Goal: Book appointment/travel/reservation

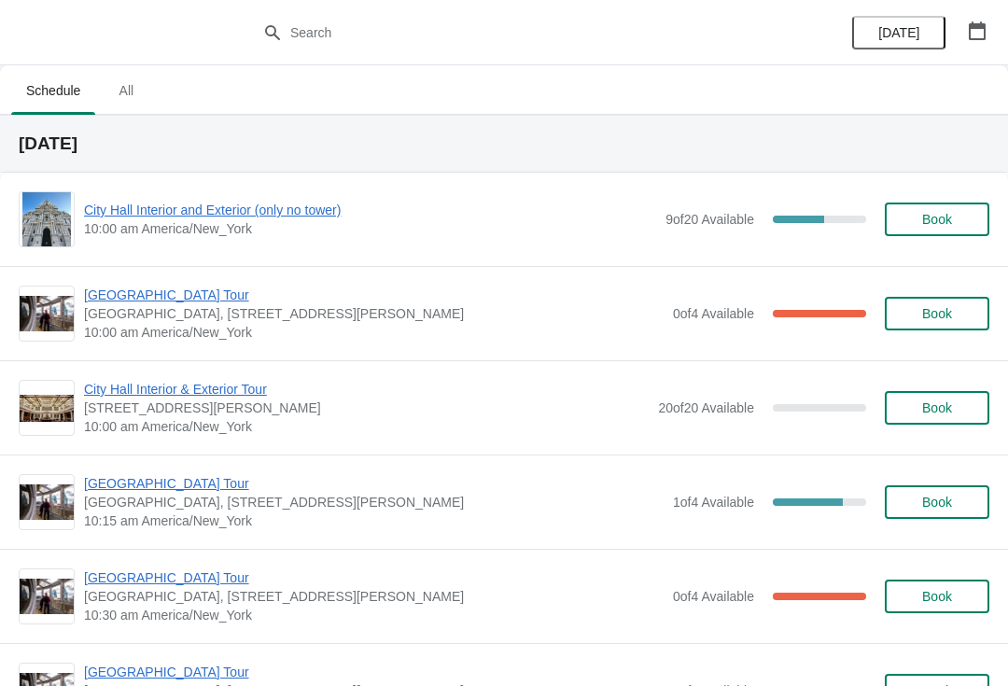
click at [272, 215] on span "City Hall Interior and Exterior (only no tower)" at bounding box center [370, 210] width 572 height 19
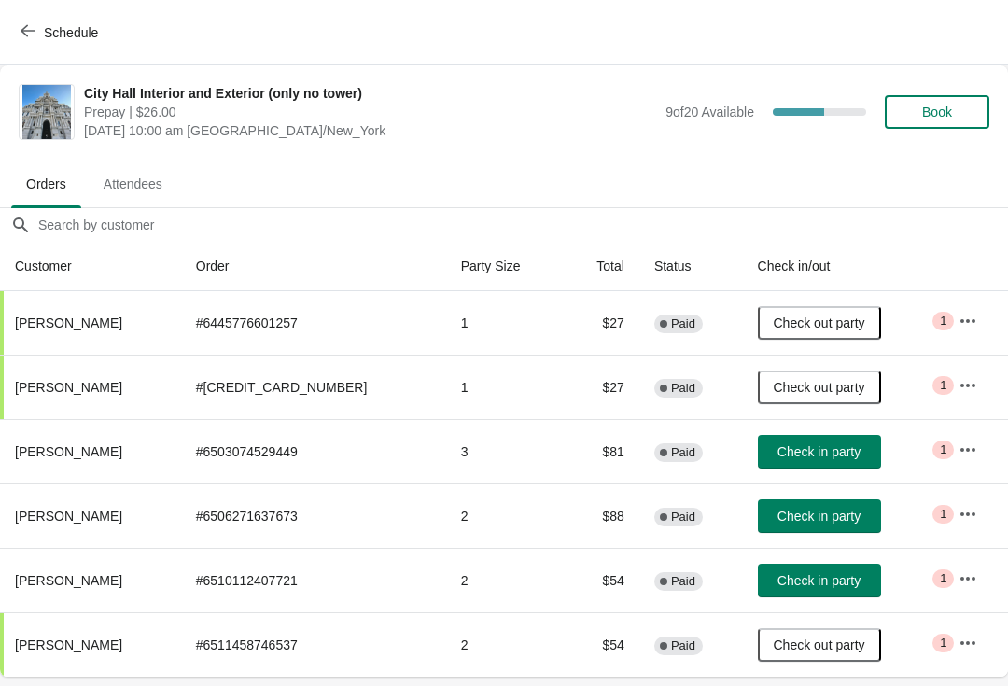
click at [800, 515] on span "Check in party" at bounding box center [818, 516] width 83 height 15
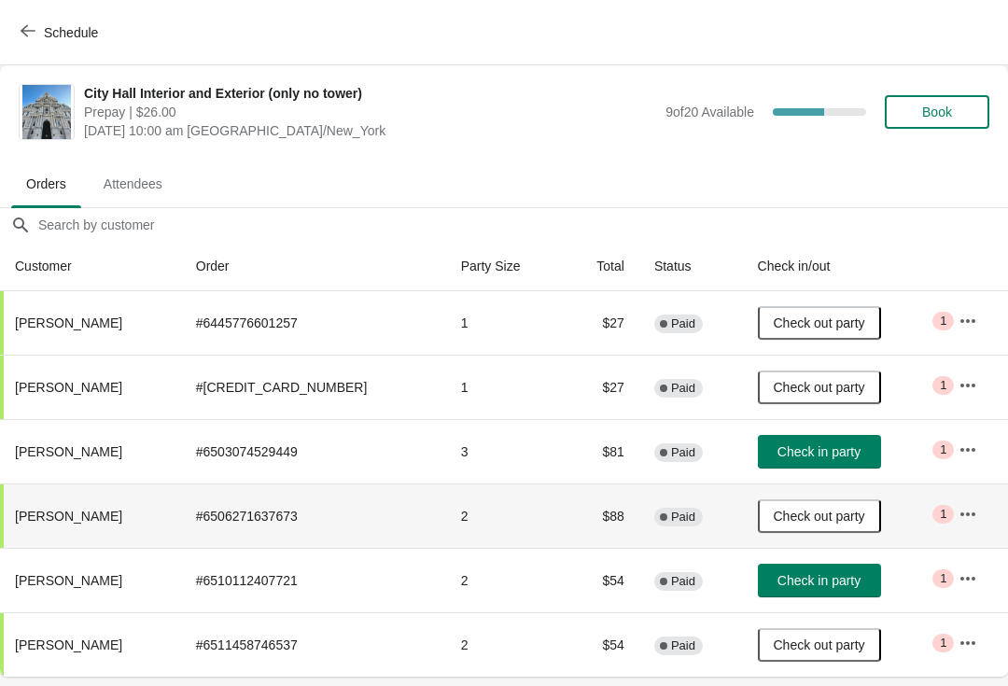
click at [819, 581] on span "Check in party" at bounding box center [818, 580] width 83 height 15
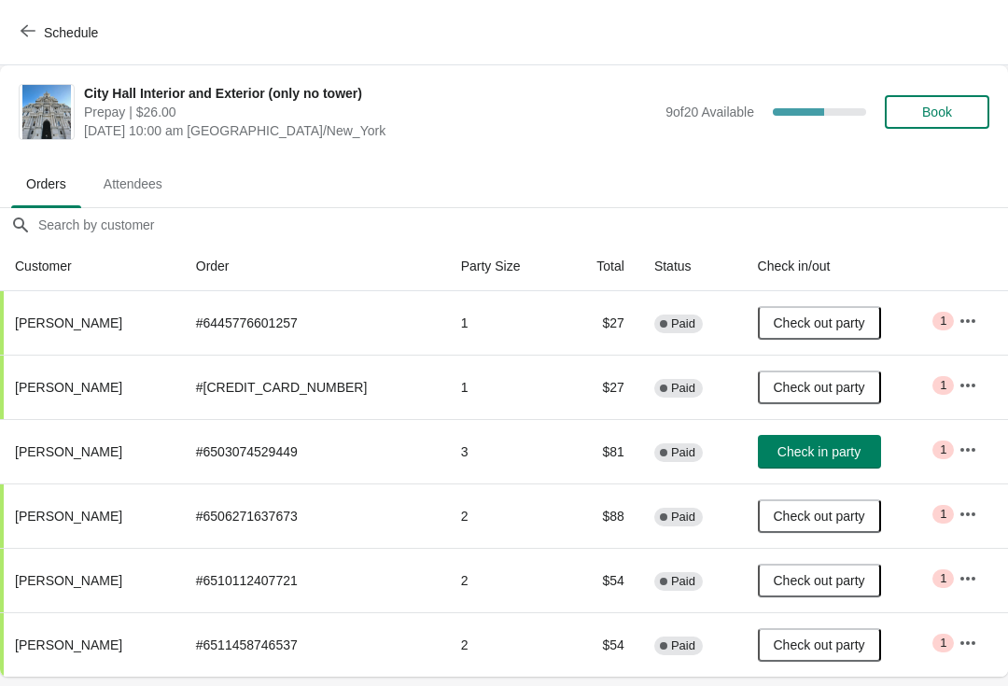
click at [994, 263] on th at bounding box center [975, 266] width 64 height 49
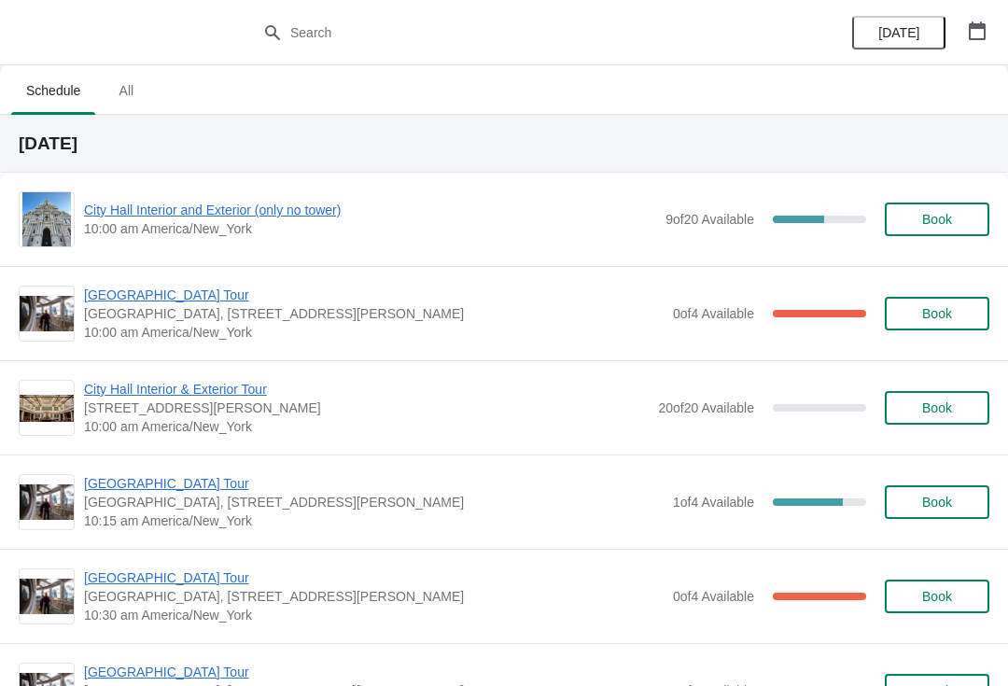
click at [261, 216] on span "City Hall Interior and Exterior (only no tower)" at bounding box center [370, 210] width 572 height 19
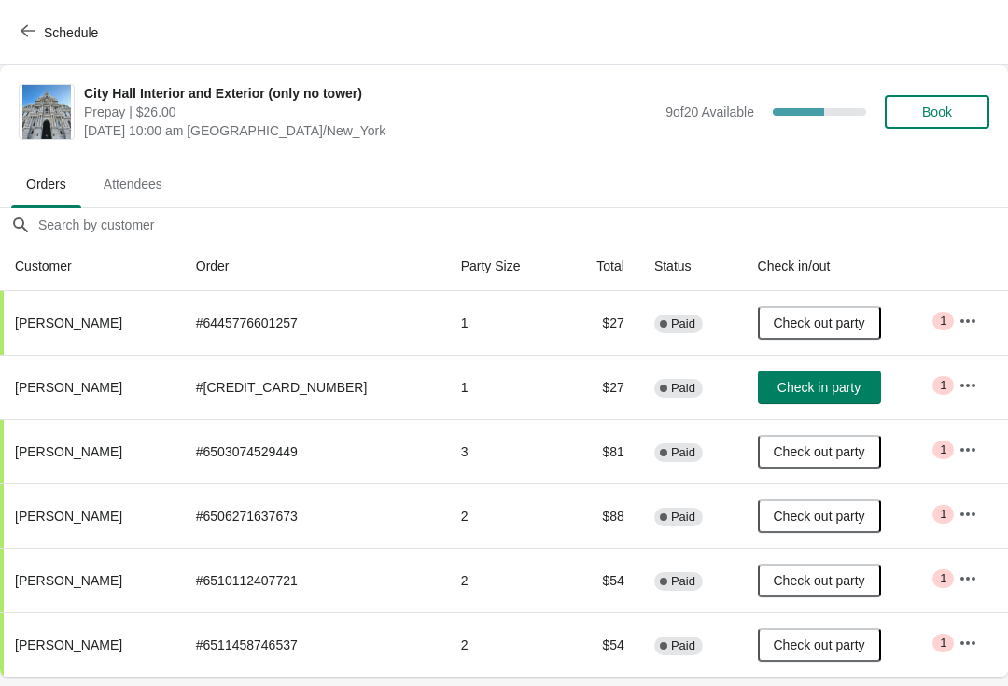
click at [35, 42] on button "Schedule" at bounding box center [61, 33] width 104 height 34
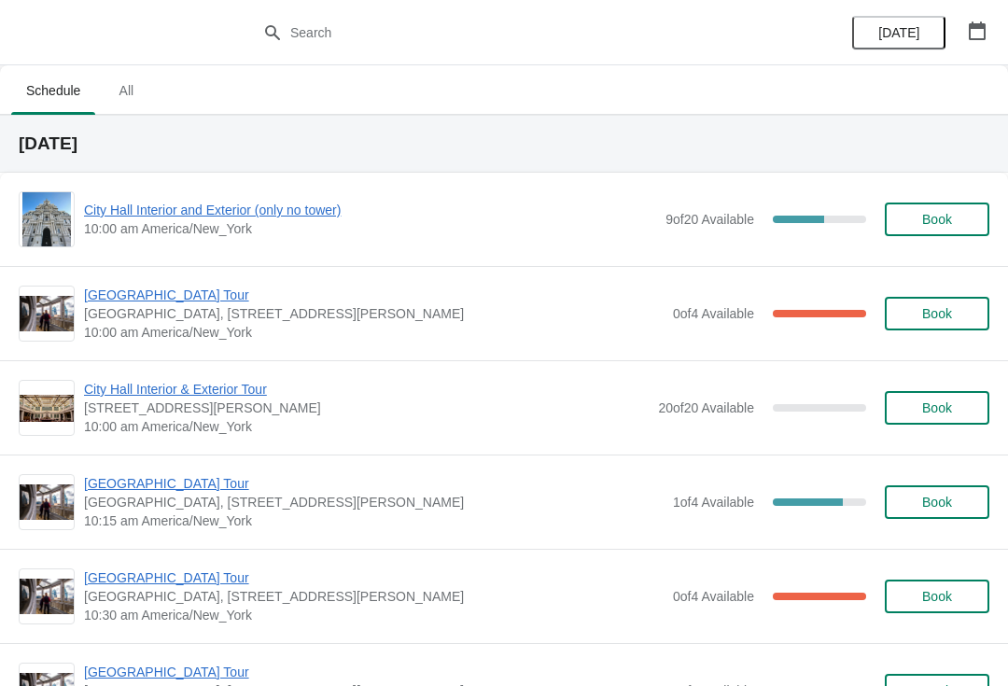
click at [192, 300] on span "[GEOGRAPHIC_DATA] Tour" at bounding box center [373, 295] width 579 height 19
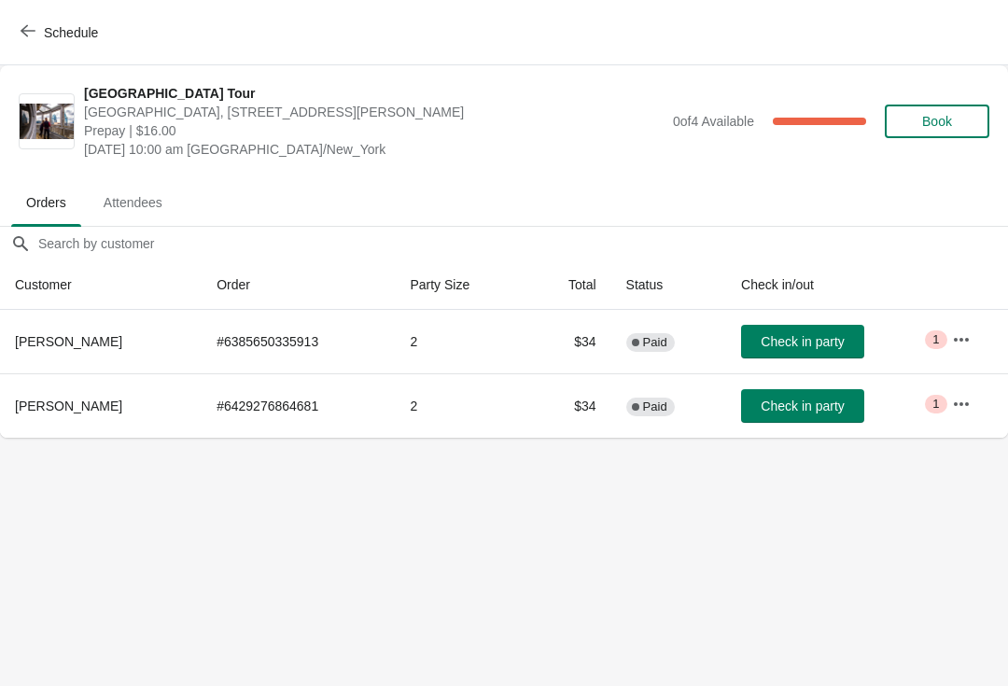
click at [810, 341] on span "Check in party" at bounding box center [802, 341] width 83 height 15
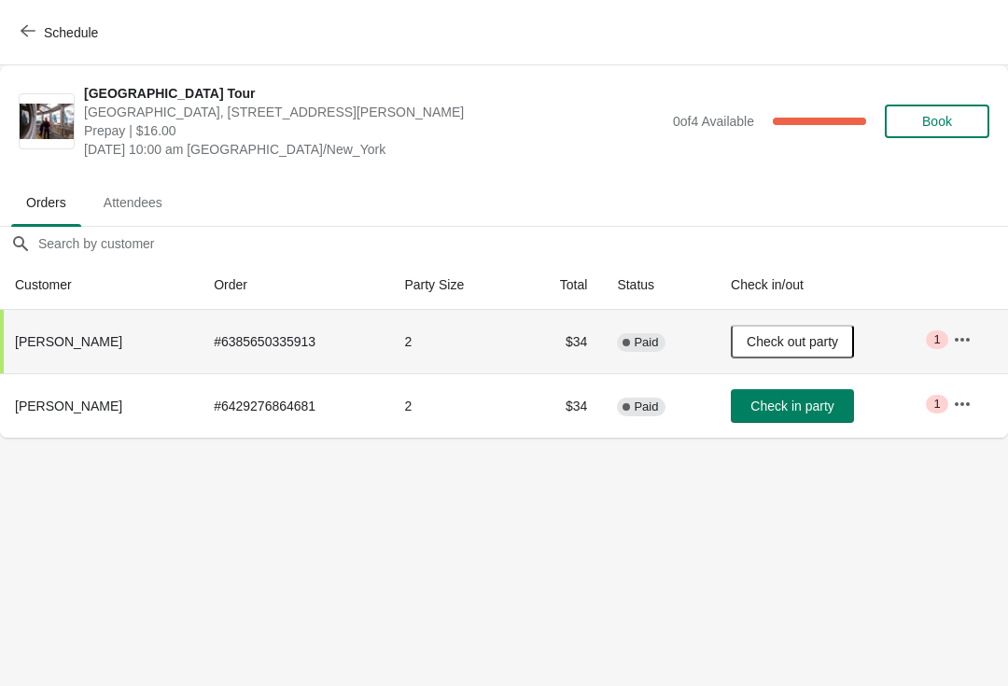
click at [798, 397] on button "Check in party" at bounding box center [792, 406] width 123 height 34
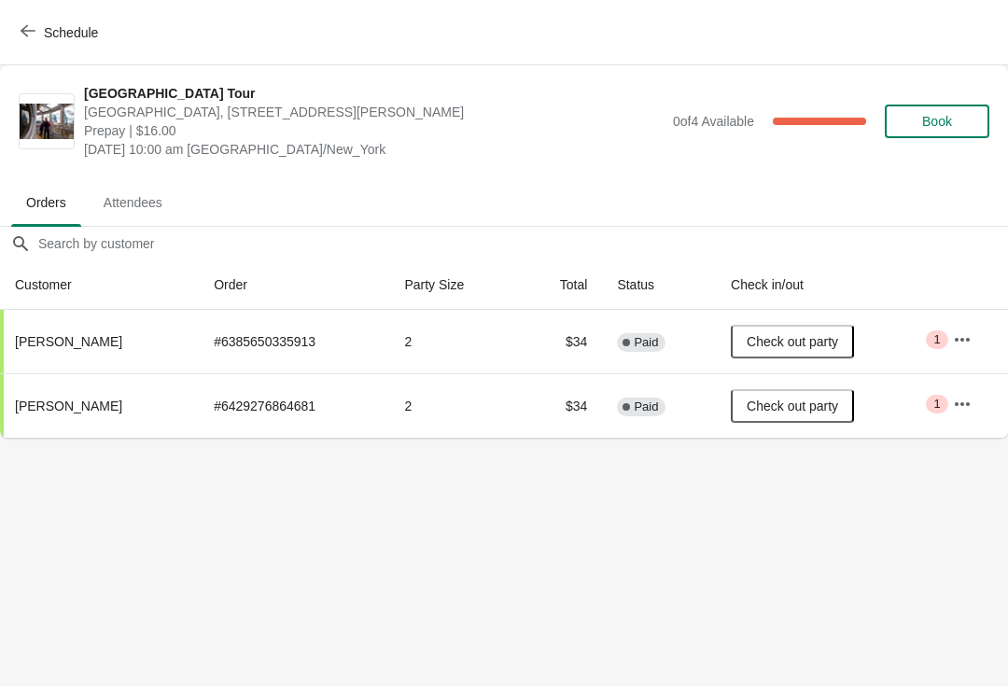
click at [40, 25] on span "Schedule" at bounding box center [61, 32] width 74 height 18
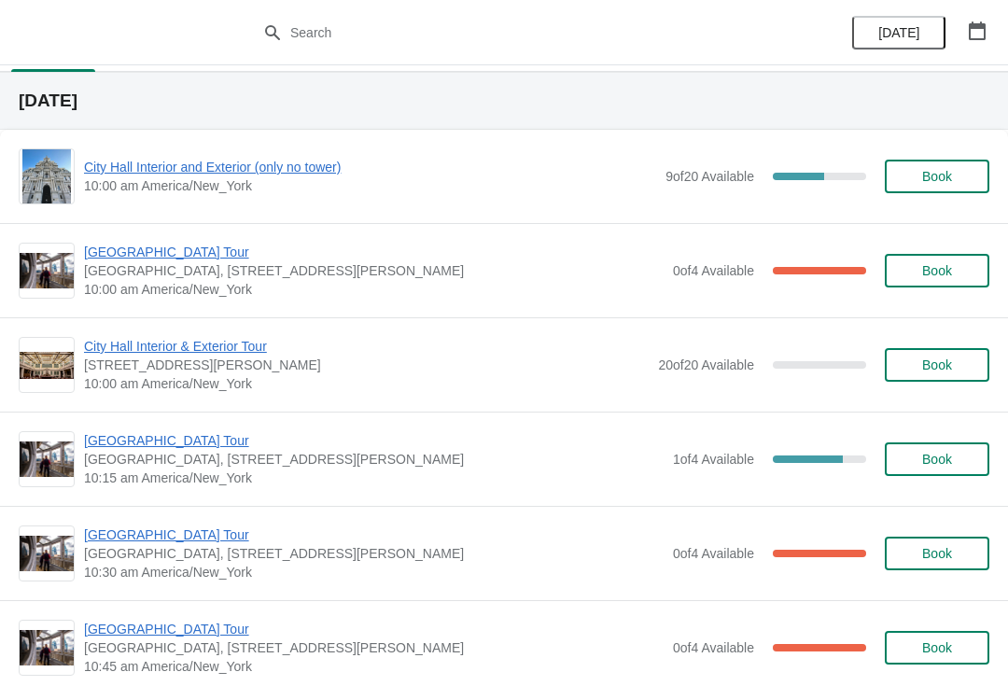
scroll to position [49, 0]
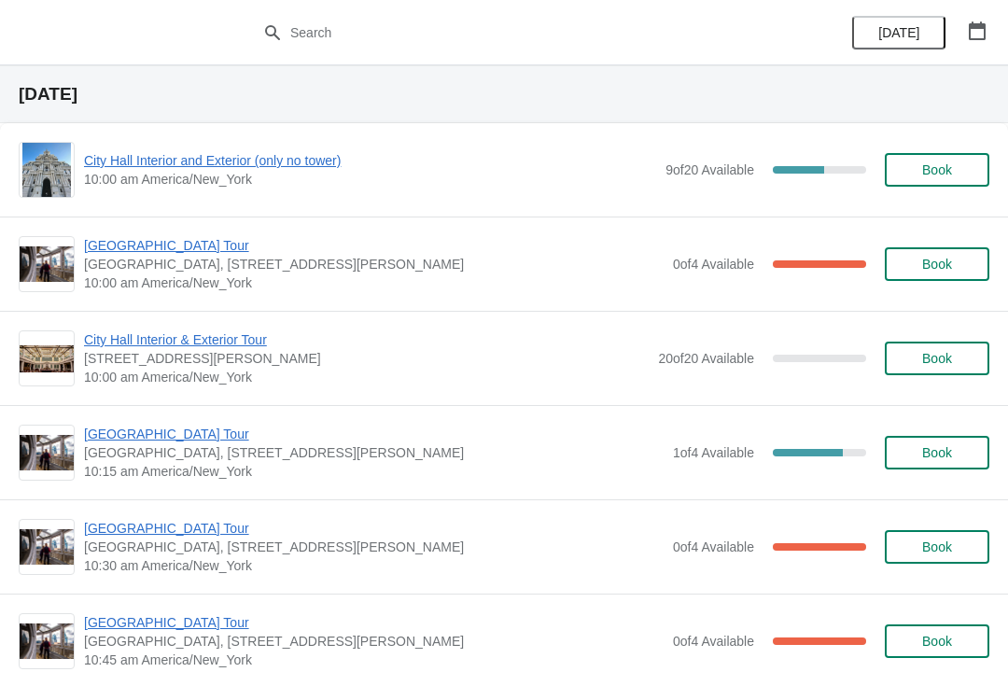
click at [179, 438] on span "[GEOGRAPHIC_DATA] Tour" at bounding box center [373, 434] width 579 height 19
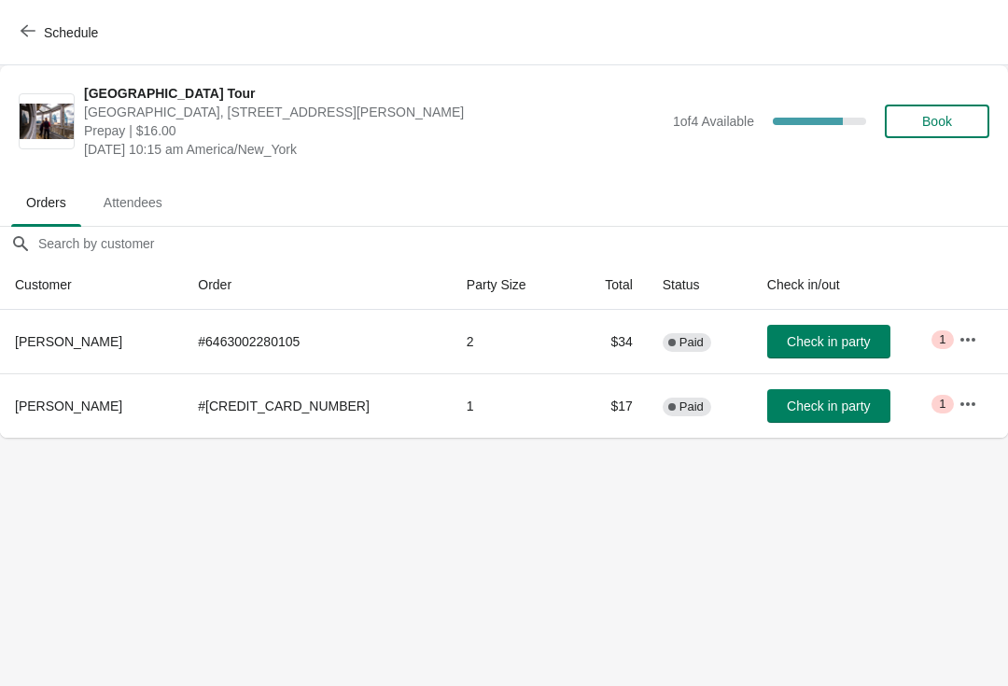
click at [802, 410] on span "Check in party" at bounding box center [828, 405] width 83 height 15
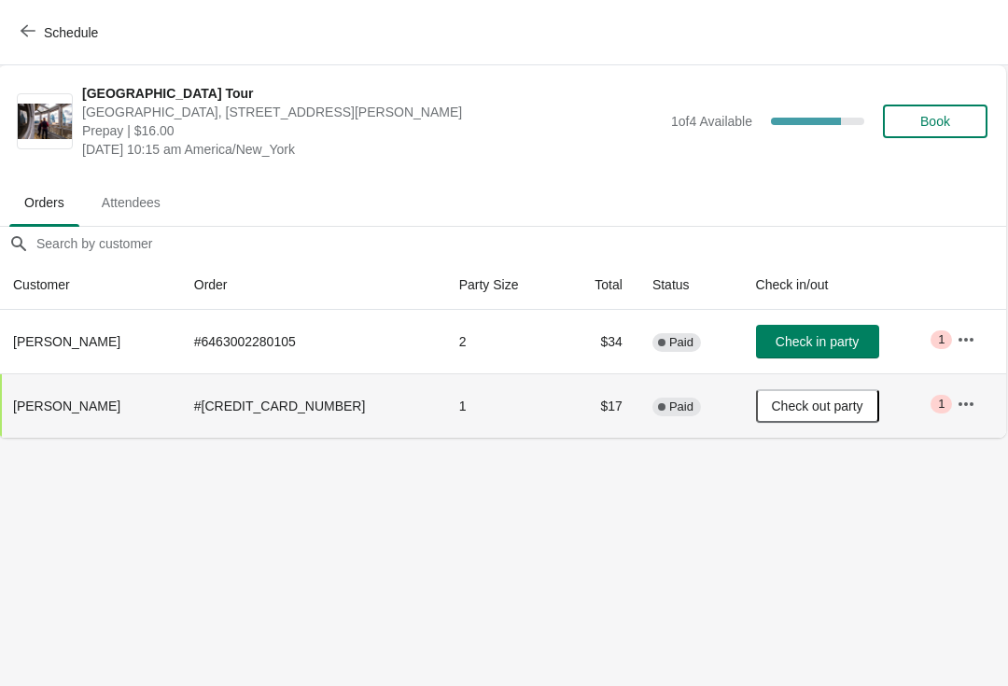
scroll to position [0, 1]
click at [53, 36] on span "Schedule" at bounding box center [71, 32] width 54 height 15
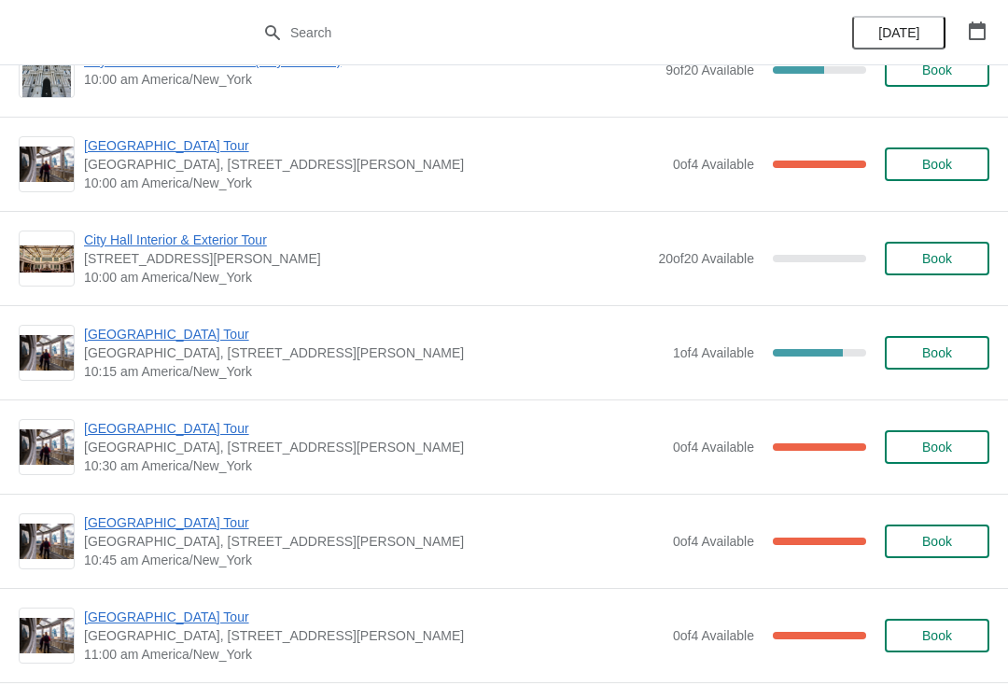
scroll to position [139, 0]
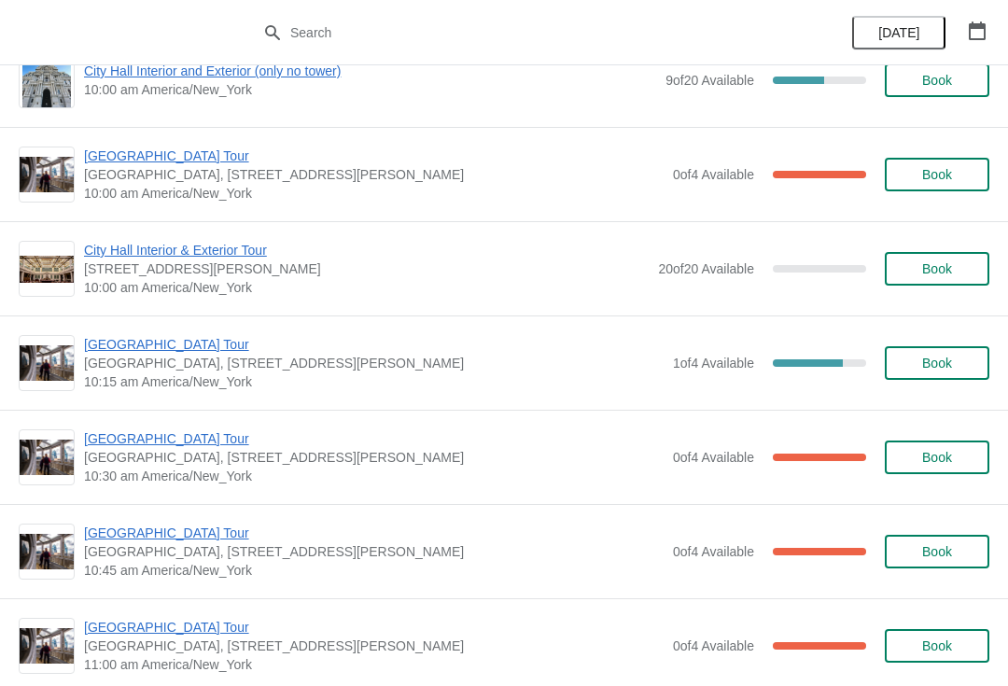
click at [157, 347] on span "[GEOGRAPHIC_DATA] Tour" at bounding box center [373, 344] width 579 height 19
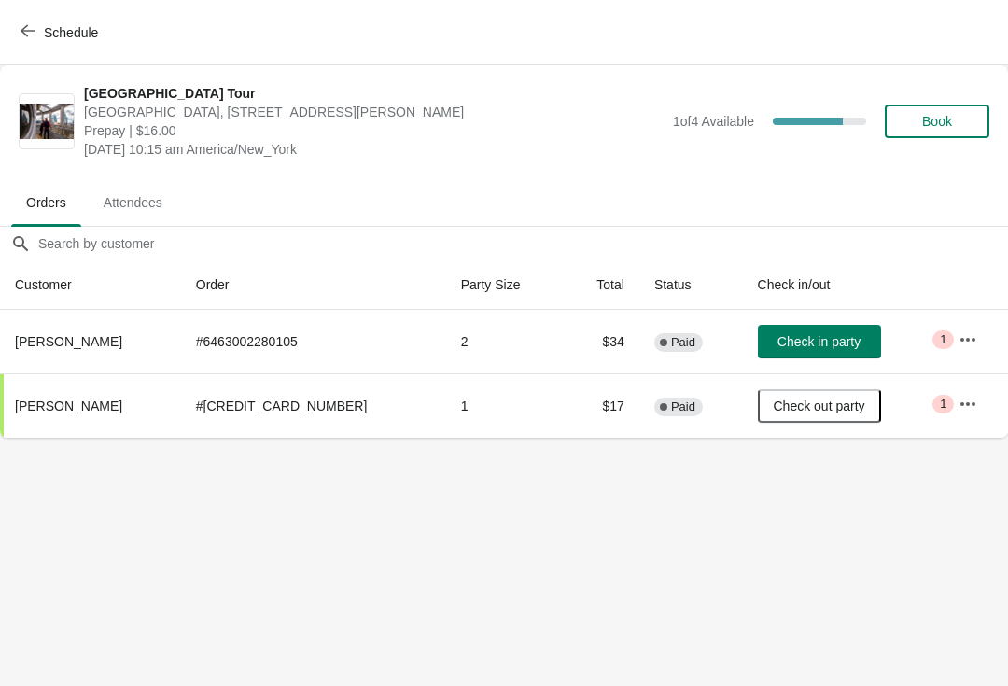
scroll to position [0, 0]
click at [33, 35] on icon "button" at bounding box center [28, 30] width 15 height 15
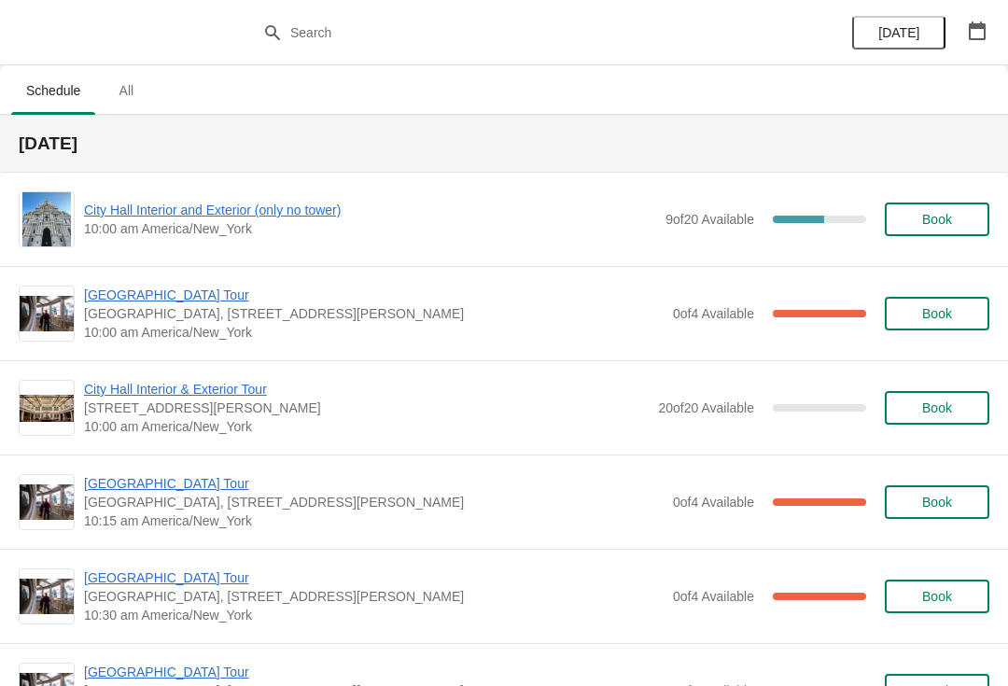
click at [180, 476] on span "[GEOGRAPHIC_DATA] Tour" at bounding box center [373, 483] width 579 height 19
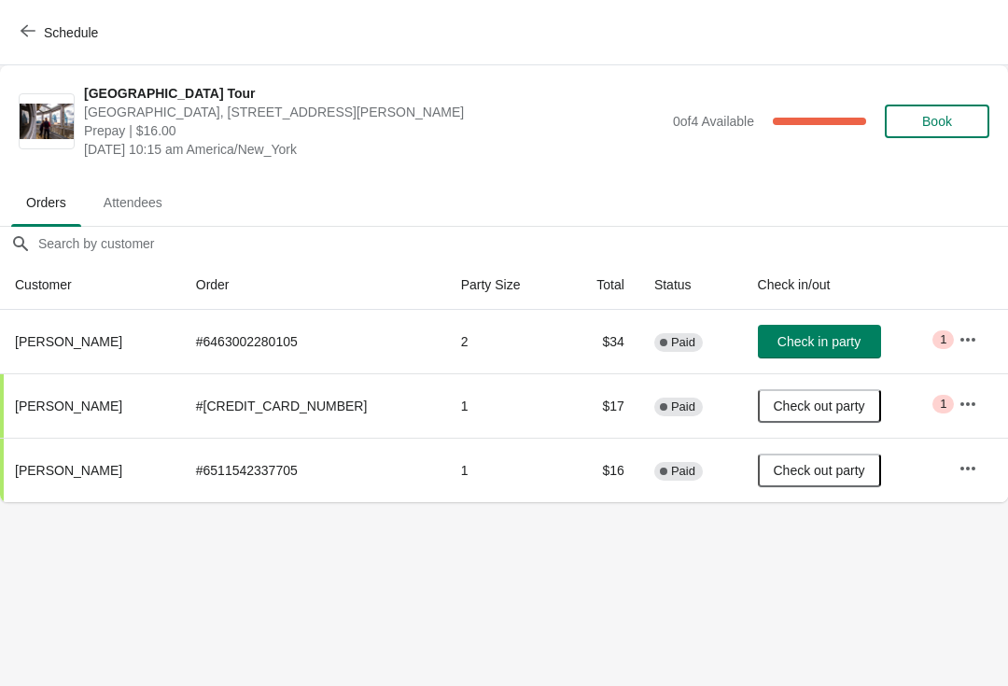
click at [40, 42] on button "Schedule" at bounding box center [61, 33] width 104 height 34
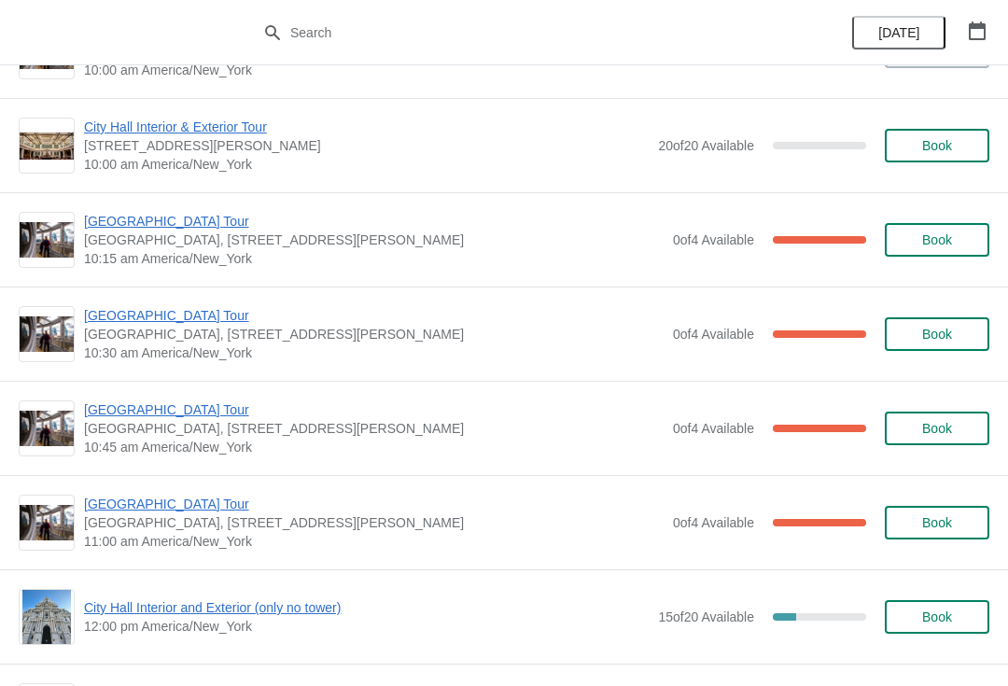
scroll to position [342, 0]
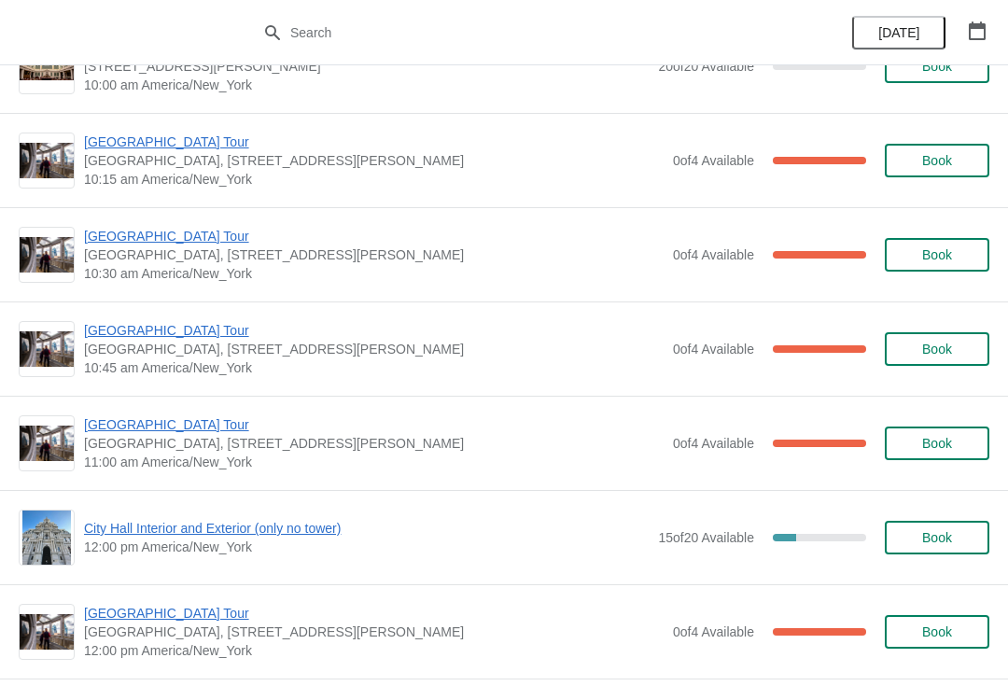
click at [125, 244] on span "[GEOGRAPHIC_DATA] Tour" at bounding box center [373, 236] width 579 height 19
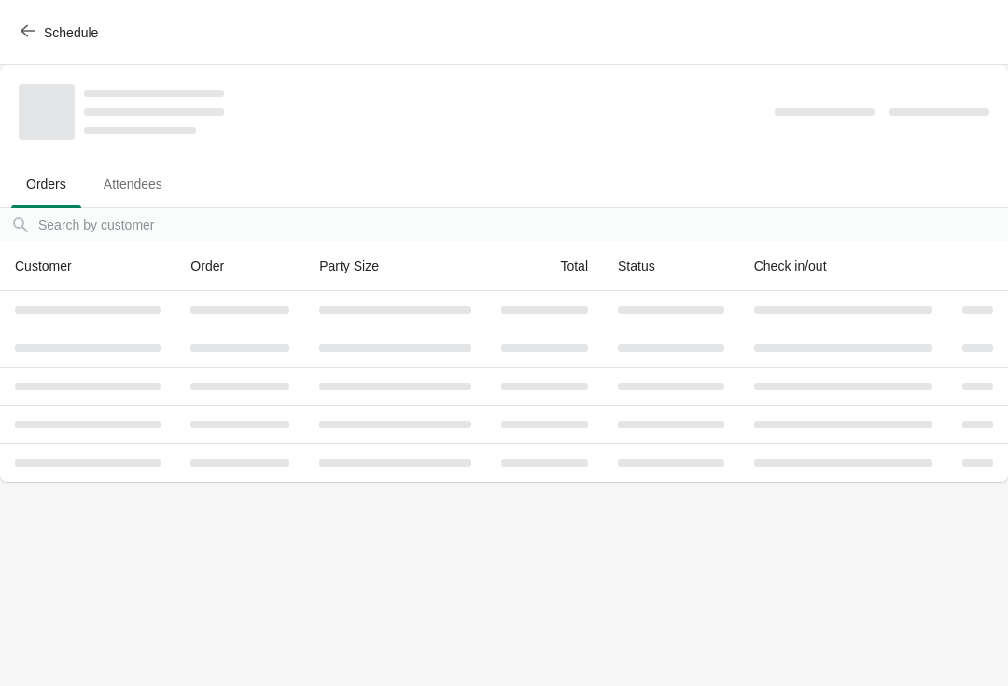
scroll to position [0, 0]
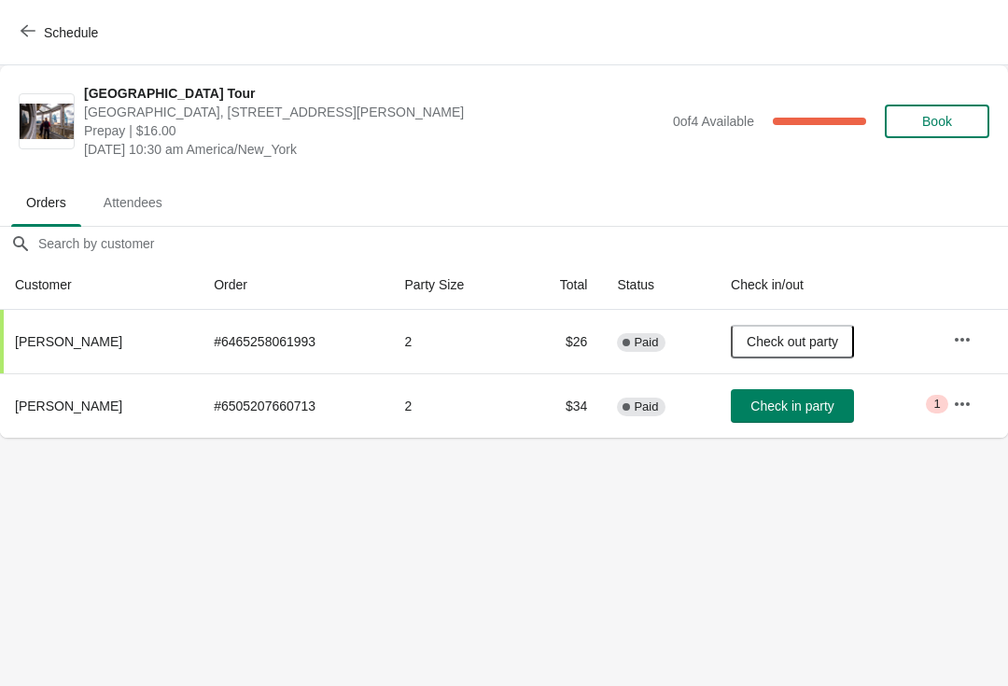
click at [24, 36] on icon "button" at bounding box center [28, 30] width 15 height 15
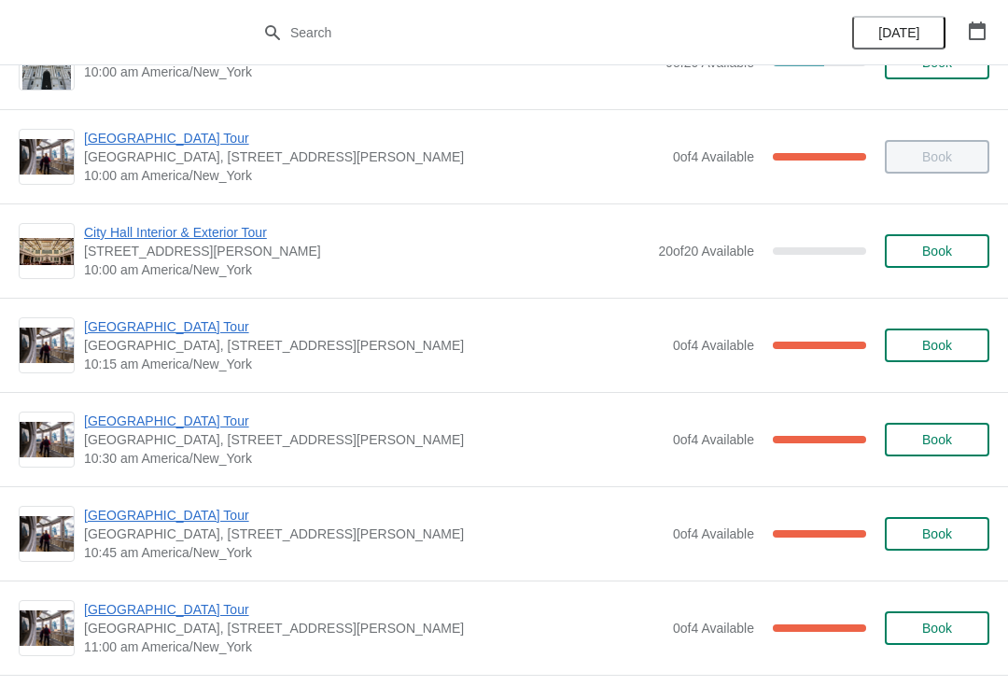
scroll to position [152, 0]
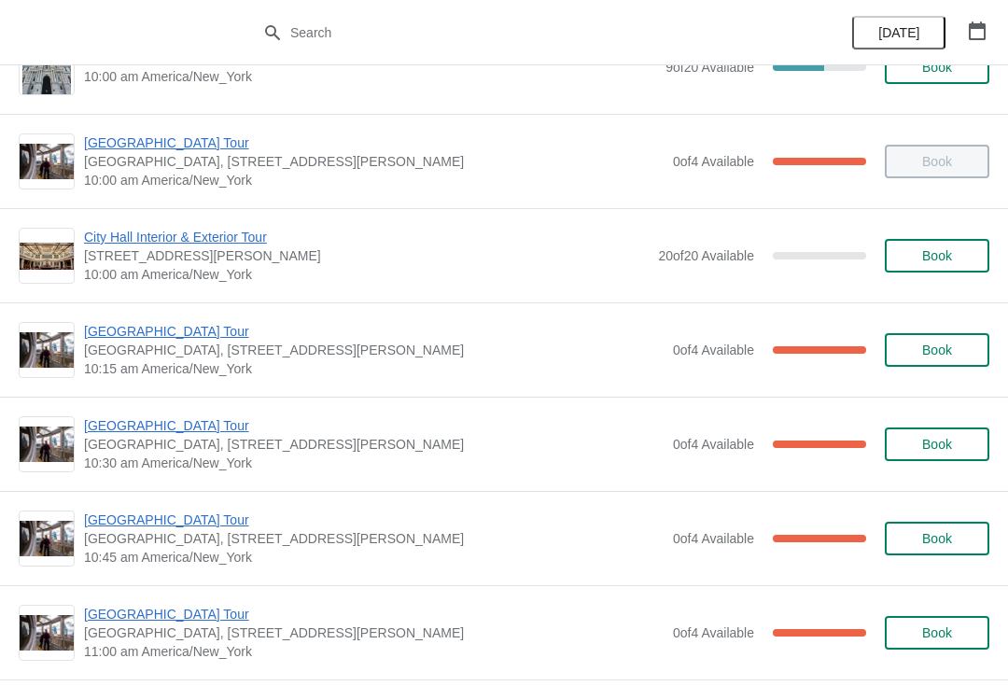
click at [180, 428] on span "[GEOGRAPHIC_DATA] Tour" at bounding box center [373, 425] width 579 height 19
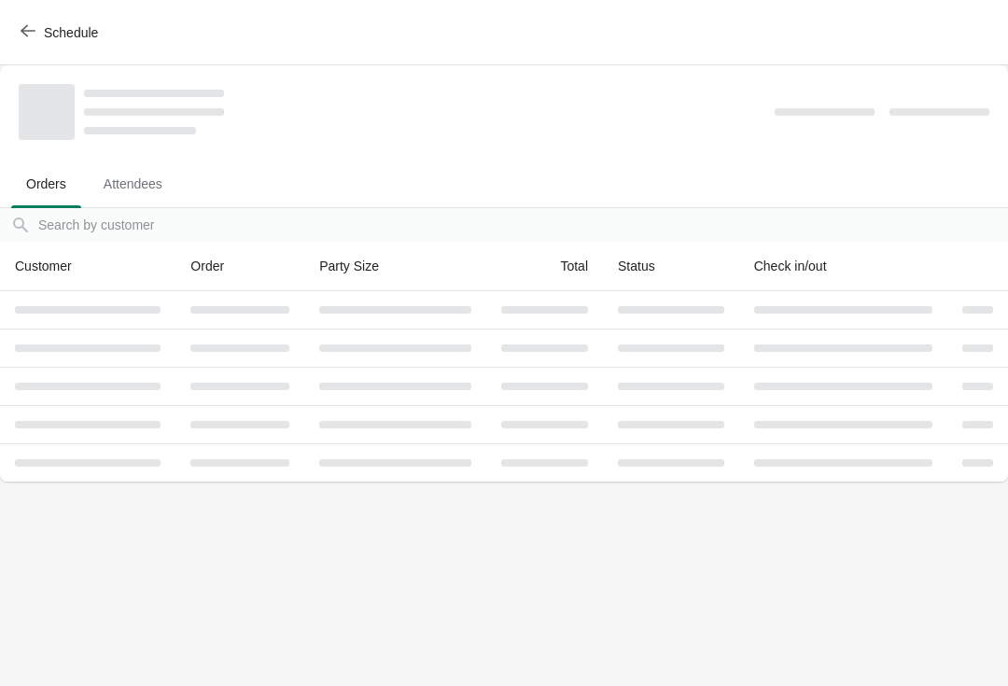
scroll to position [0, 0]
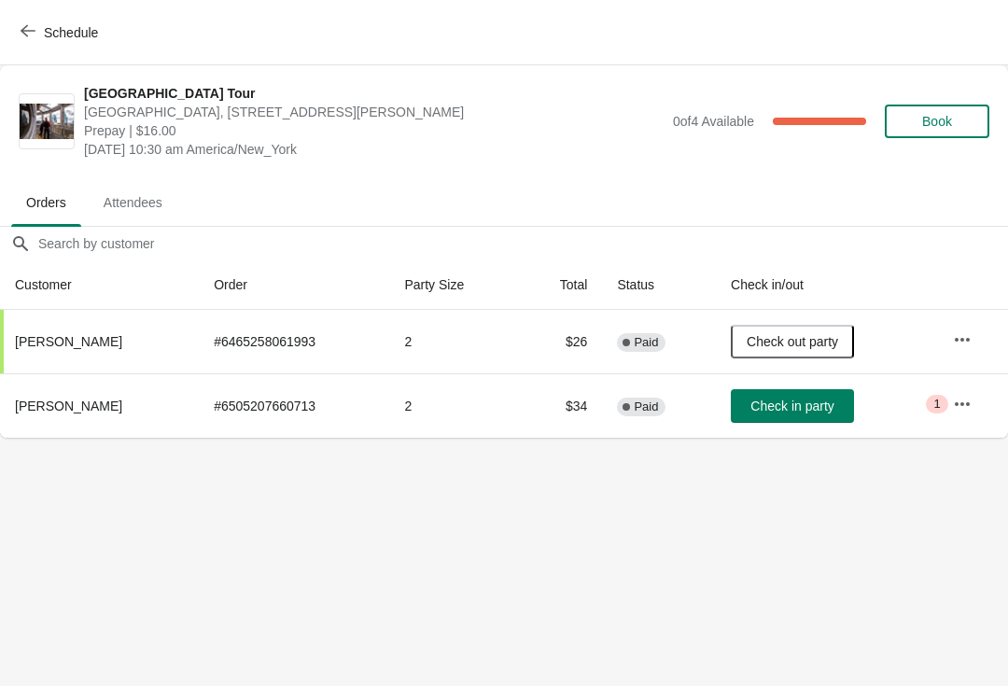
click at [28, 32] on icon "button" at bounding box center [28, 30] width 15 height 15
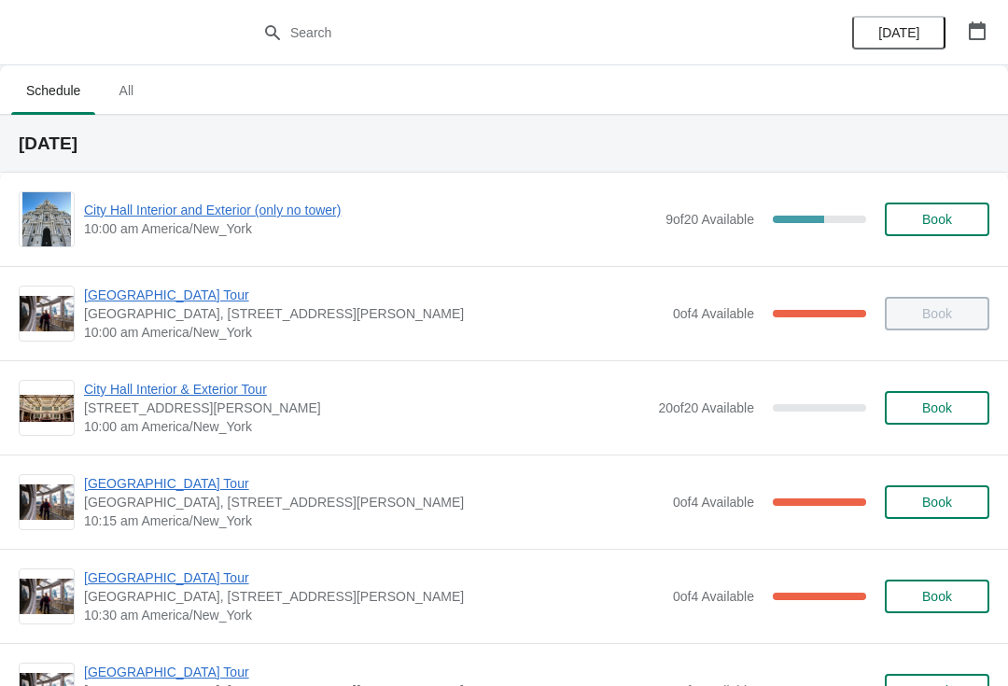
click at [192, 482] on span "[GEOGRAPHIC_DATA] Tour" at bounding box center [373, 483] width 579 height 19
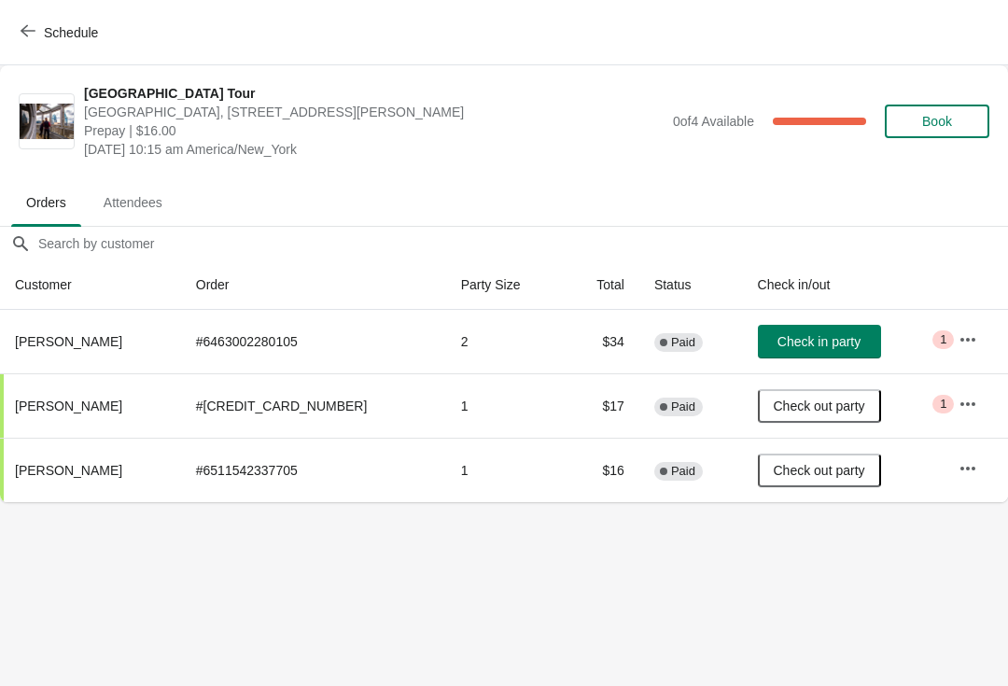
click at [63, 30] on span "Schedule" at bounding box center [71, 32] width 54 height 15
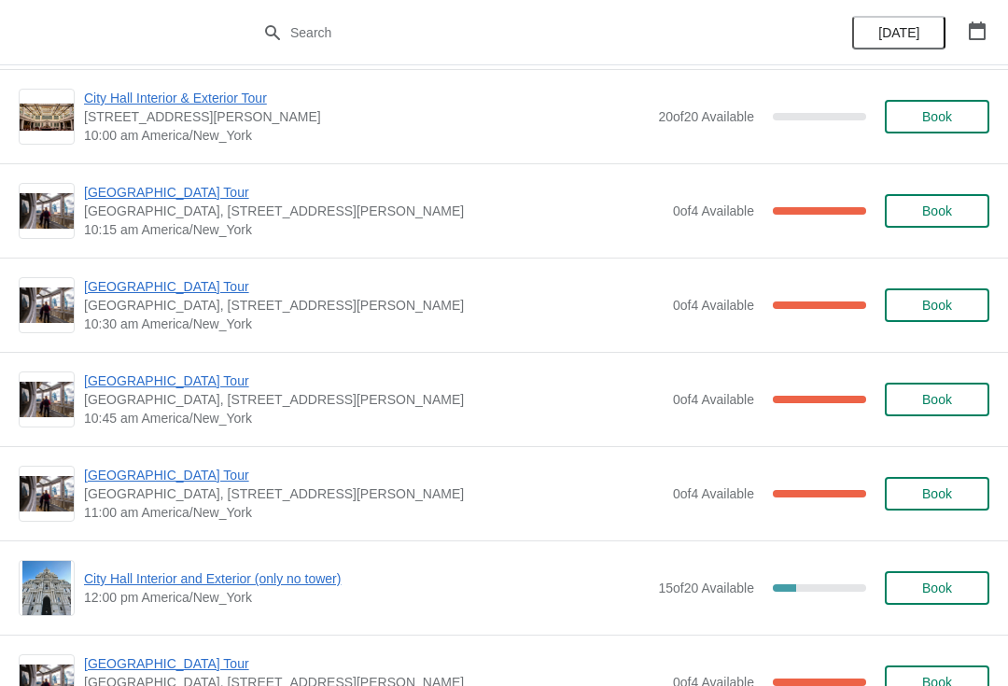
scroll to position [305, 0]
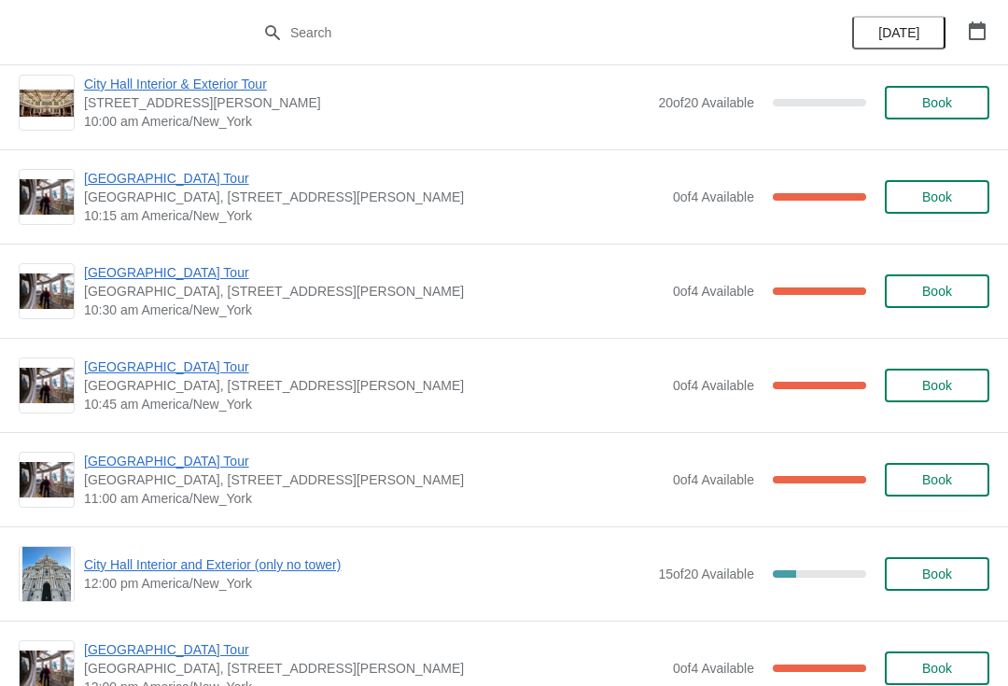
click at [174, 273] on span "[GEOGRAPHIC_DATA] Tour" at bounding box center [373, 272] width 579 height 19
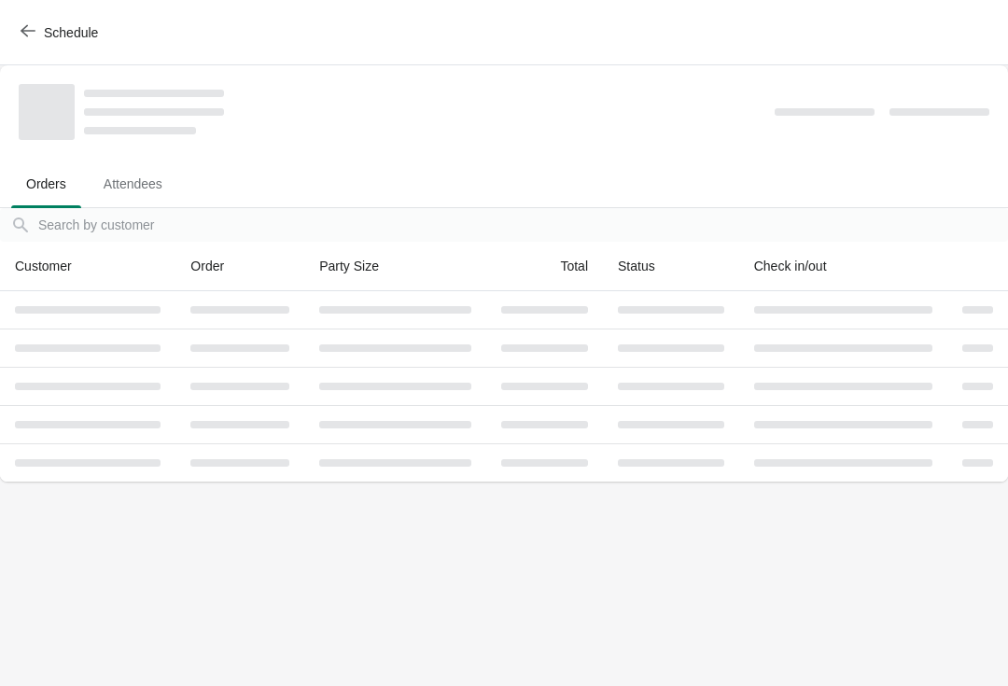
scroll to position [0, 0]
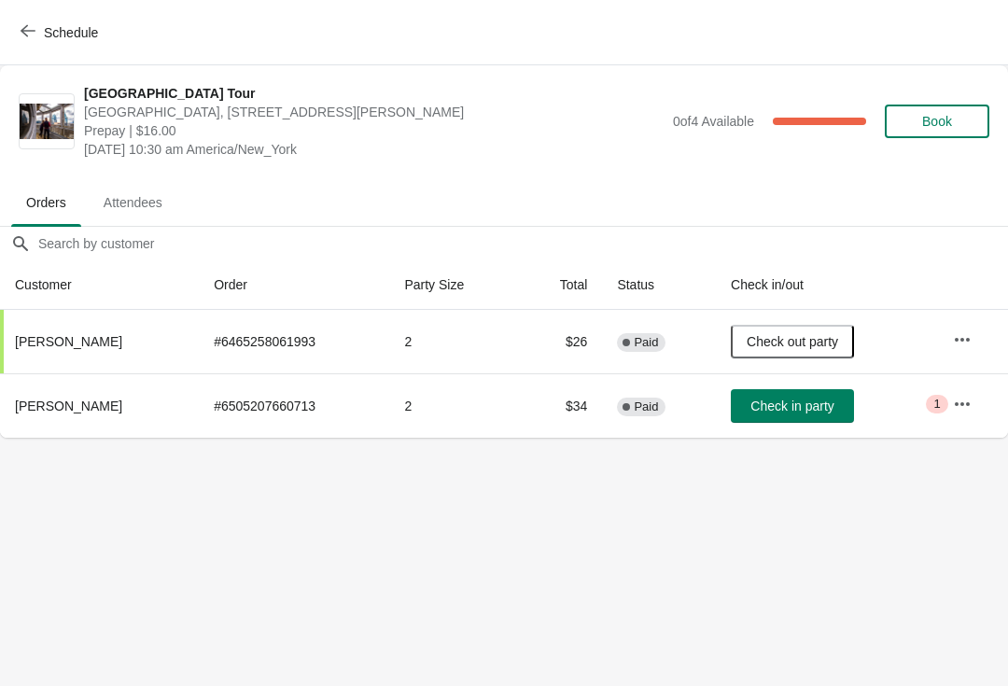
click at [24, 34] on icon "button" at bounding box center [28, 31] width 15 height 12
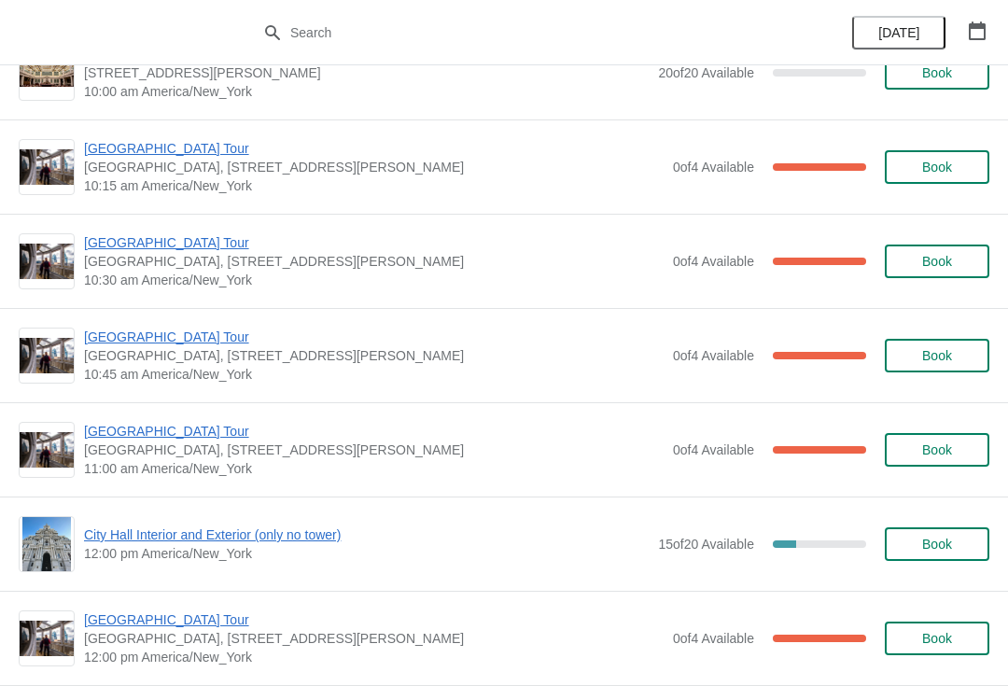
scroll to position [349, 0]
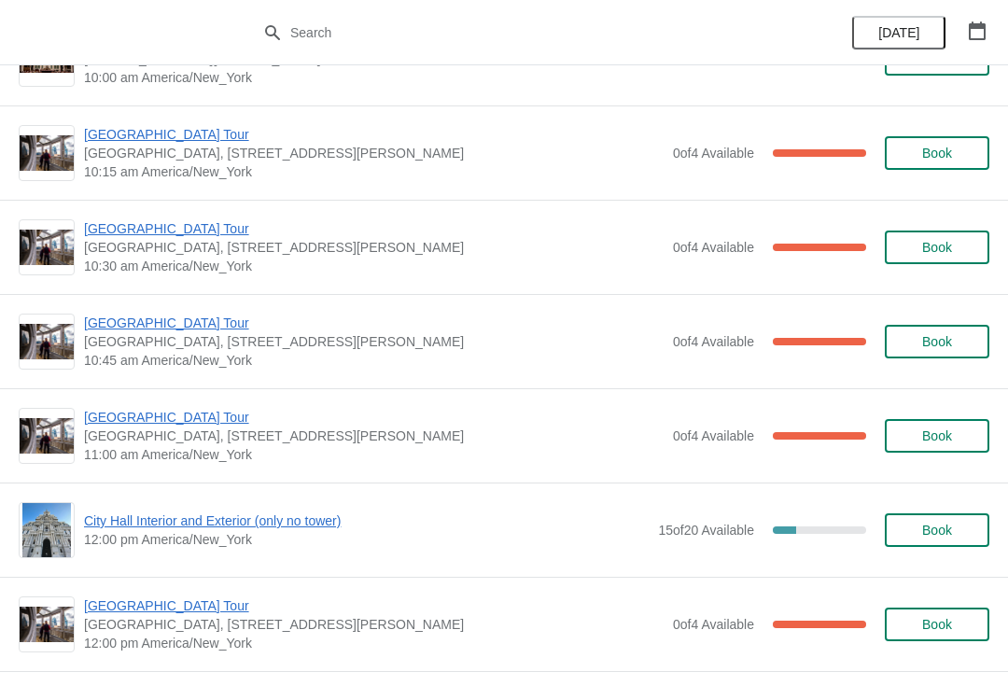
click at [169, 321] on span "[GEOGRAPHIC_DATA] Tour" at bounding box center [373, 323] width 579 height 19
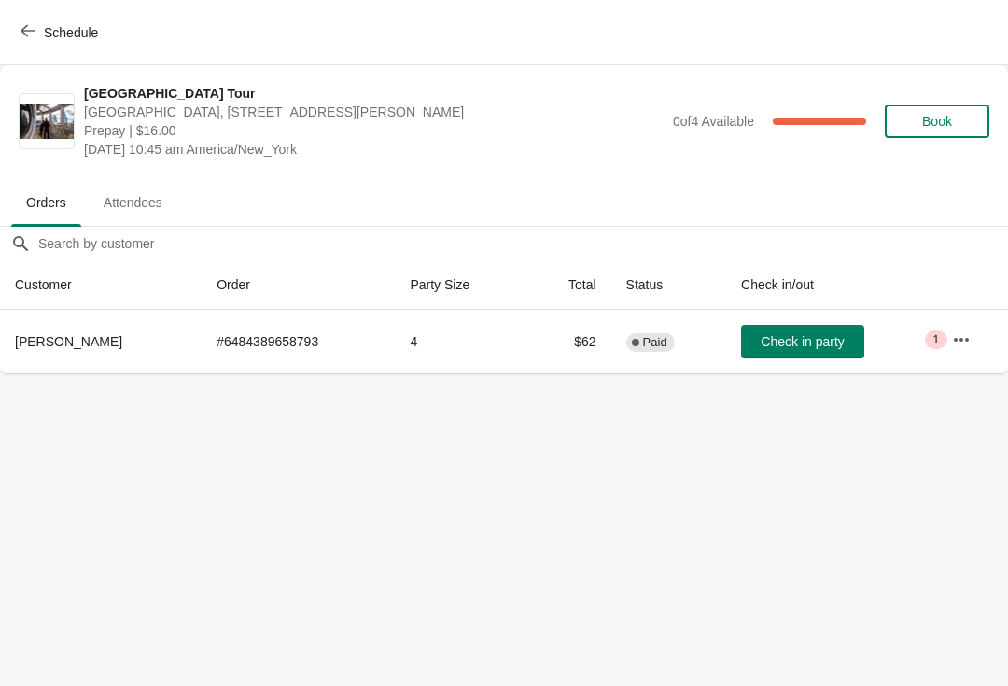
click at [37, 33] on span "Schedule" at bounding box center [61, 32] width 74 height 18
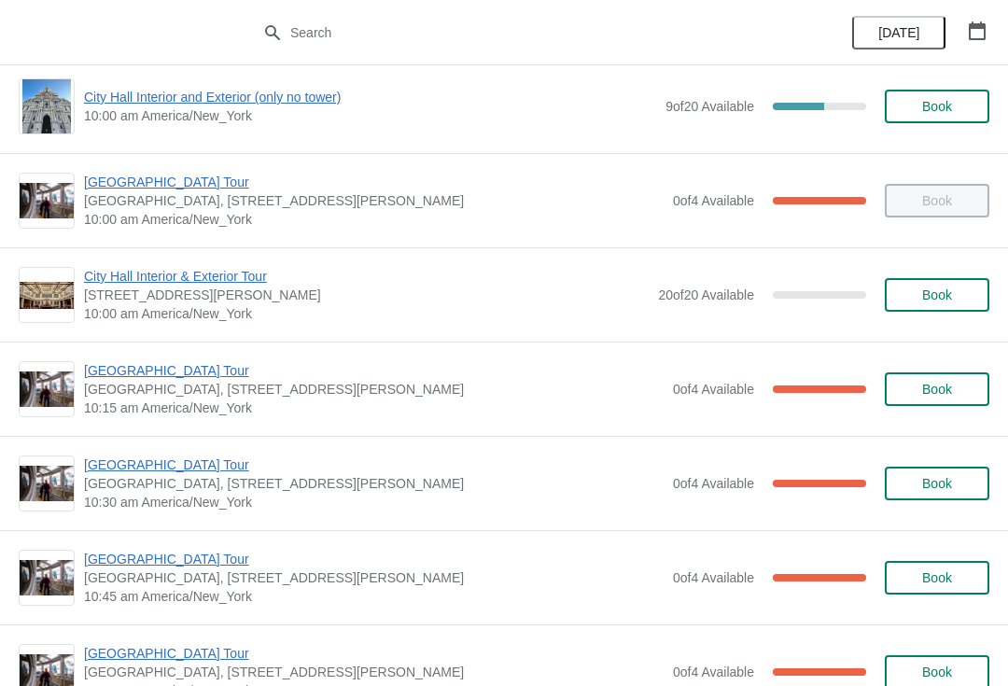
scroll to position [114, 0]
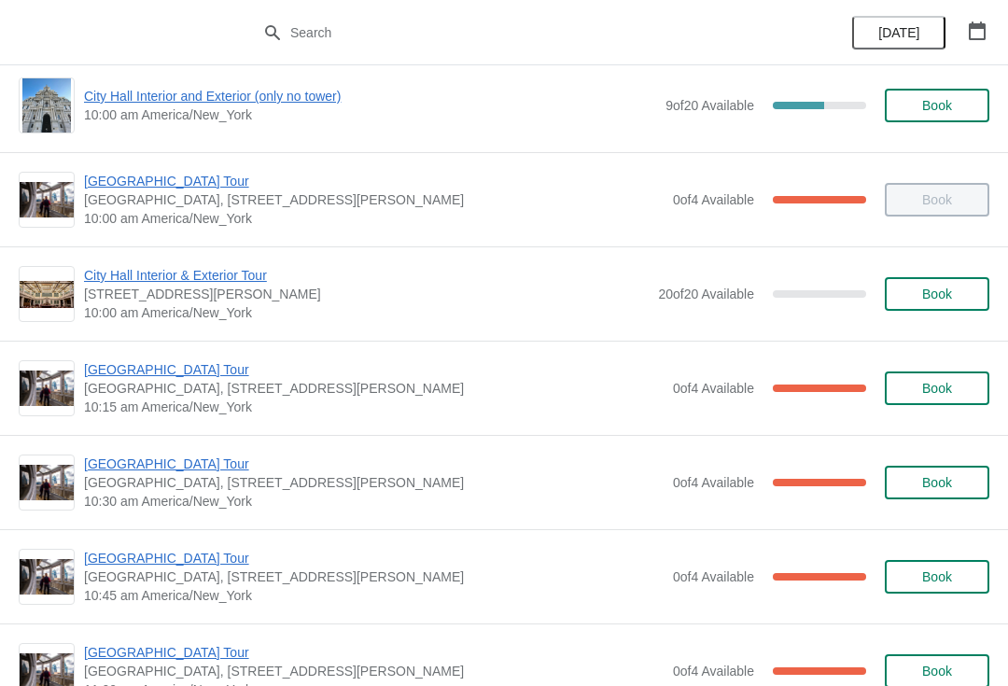
click at [196, 466] on span "[GEOGRAPHIC_DATA] Tour" at bounding box center [373, 463] width 579 height 19
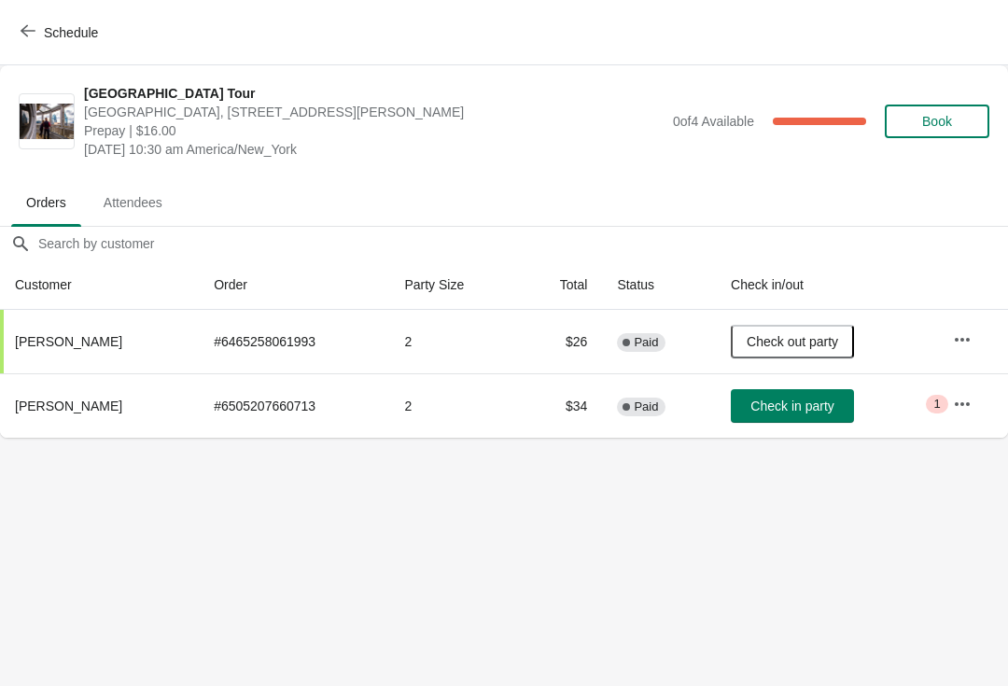
click at [789, 404] on span "Check in party" at bounding box center [791, 405] width 83 height 15
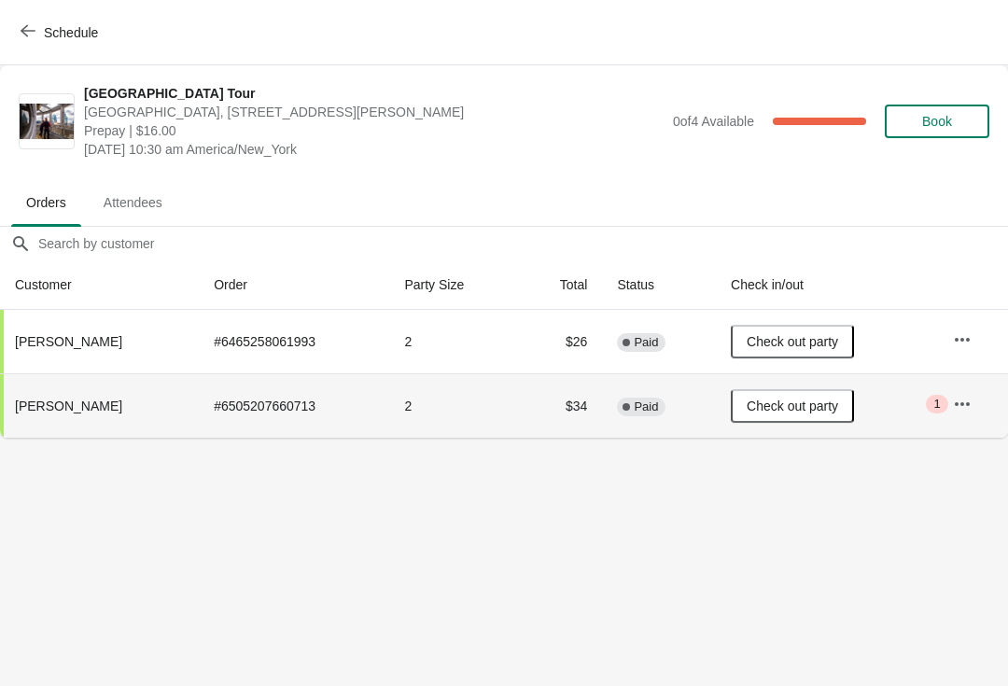
click at [34, 29] on icon "button" at bounding box center [28, 30] width 15 height 15
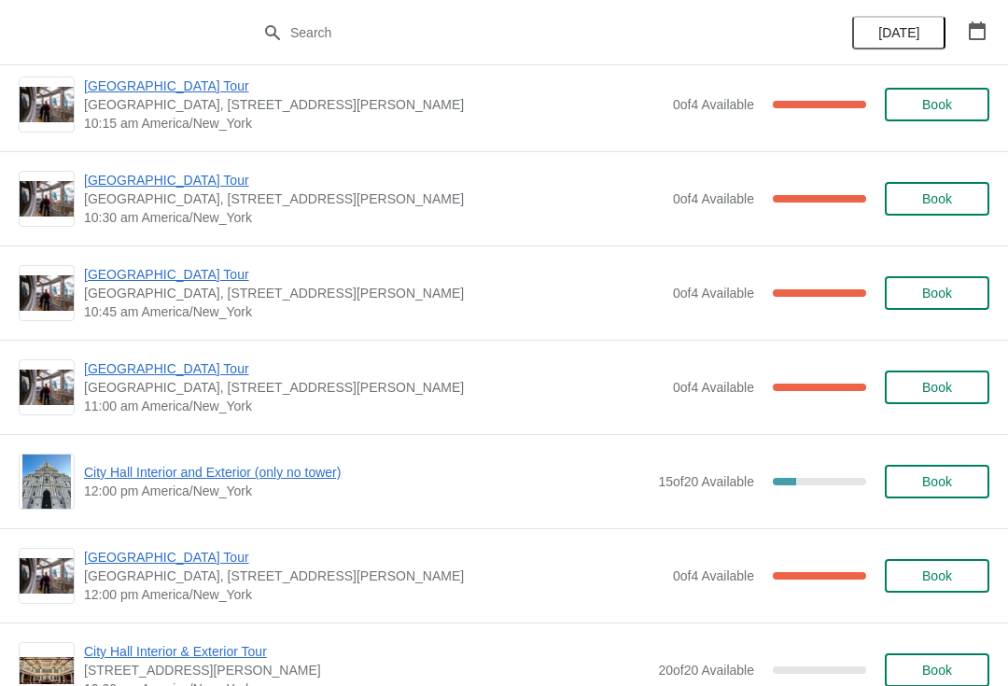
scroll to position [396, 0]
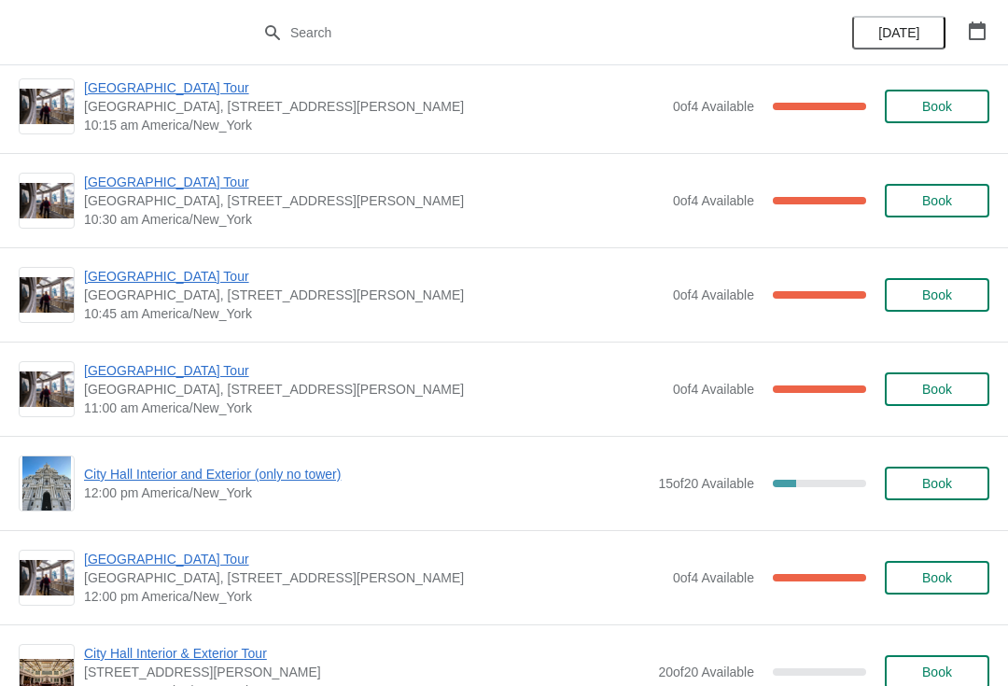
click at [174, 377] on span "[GEOGRAPHIC_DATA] Tour" at bounding box center [373, 370] width 579 height 19
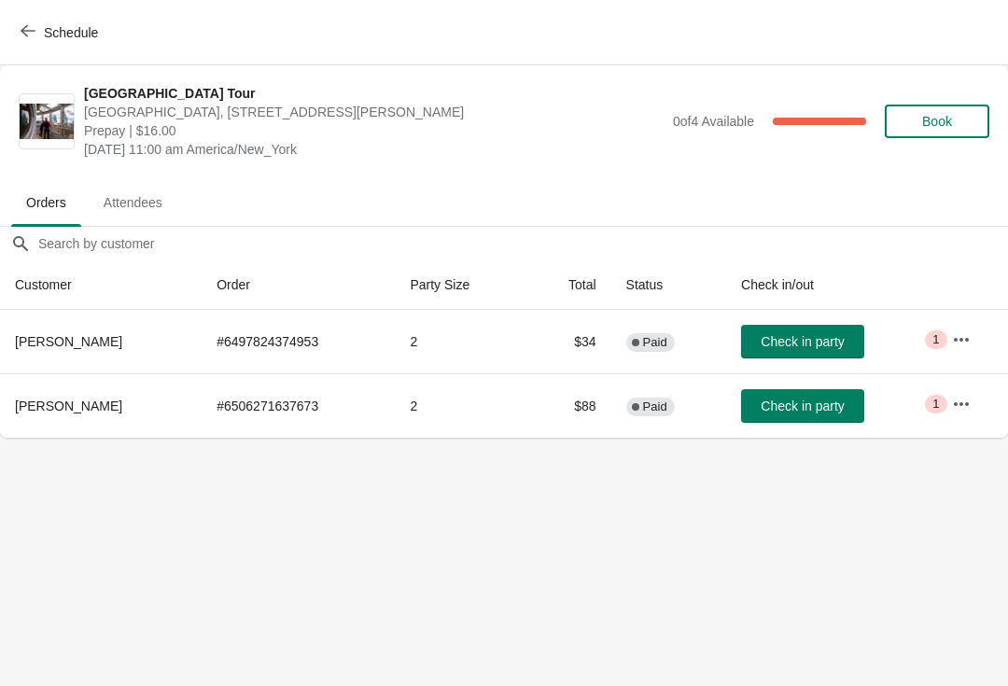
click at [38, 22] on button "Schedule" at bounding box center [61, 33] width 104 height 34
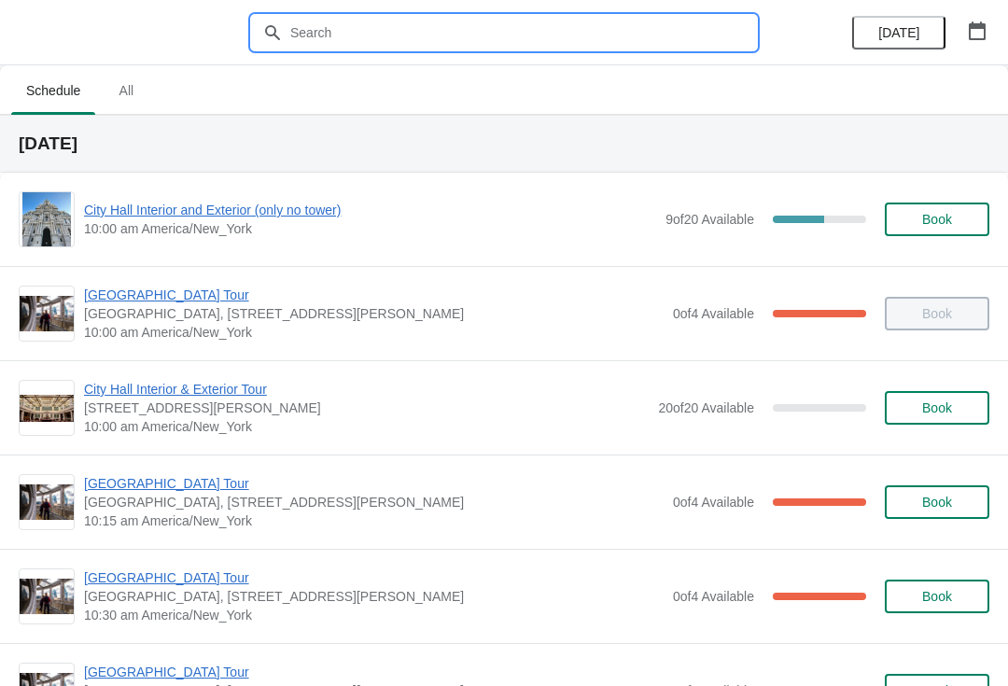
click at [321, 32] on input "text" at bounding box center [522, 33] width 467 height 34
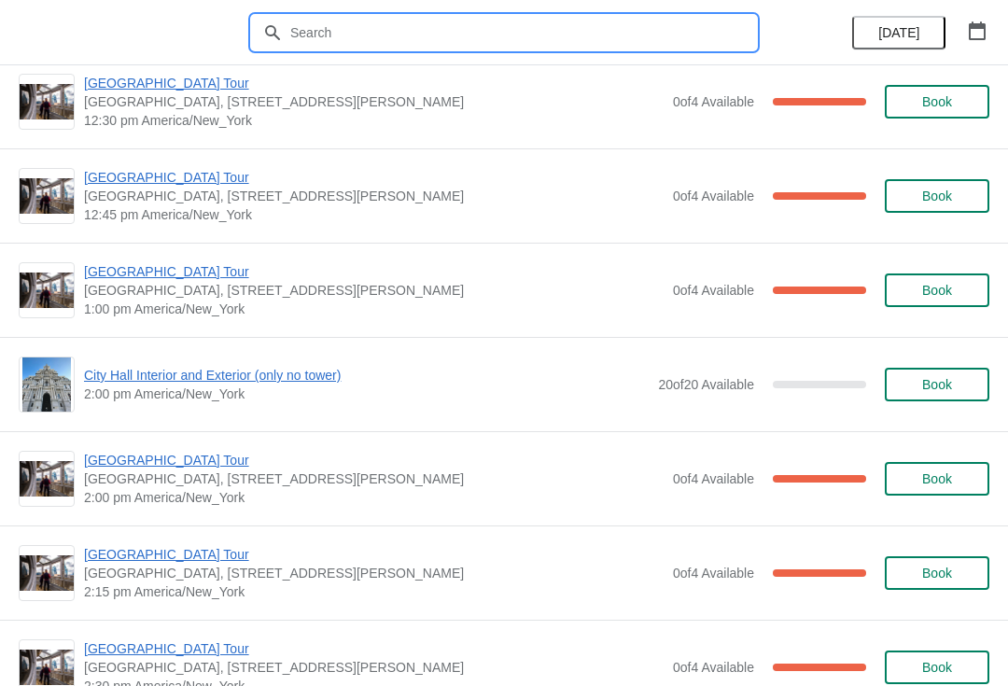
scroll to position [1166, 0]
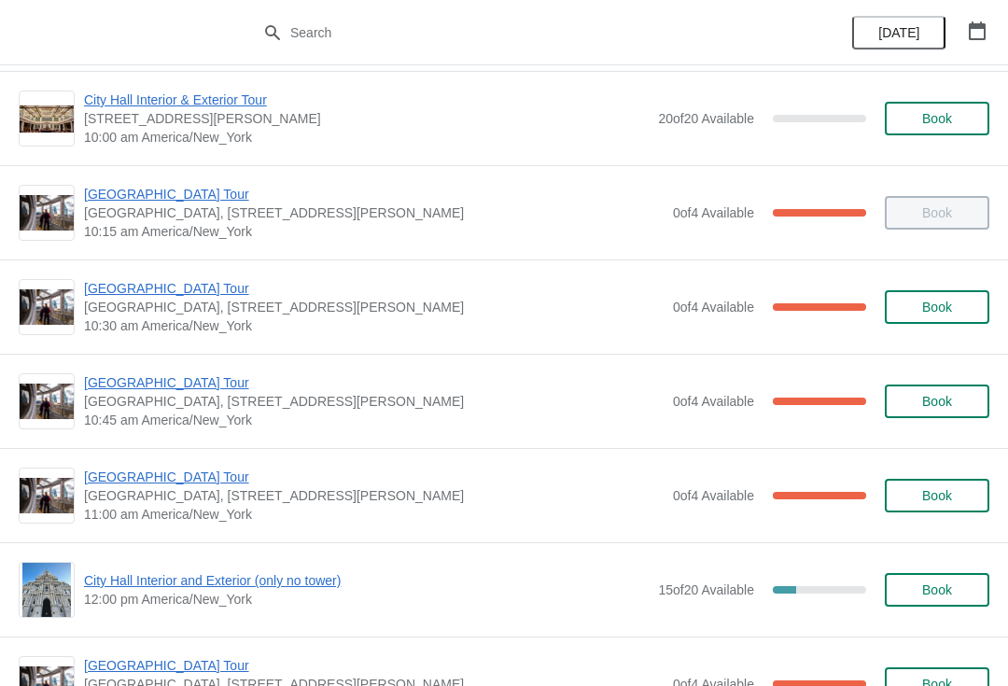
scroll to position [286, 0]
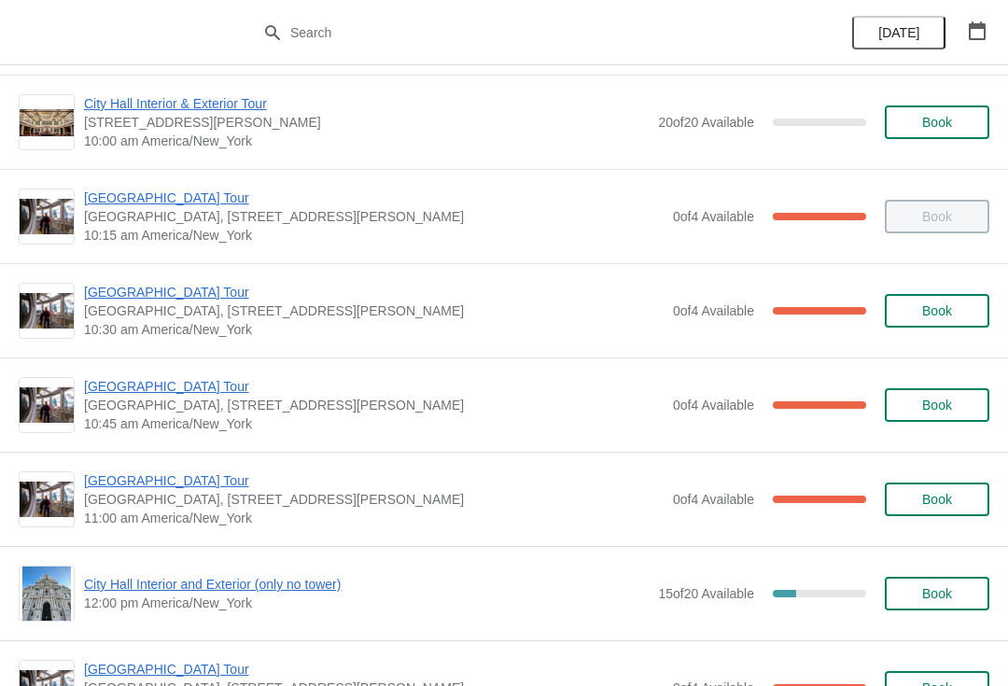
click at [168, 288] on span "[GEOGRAPHIC_DATA] Tour" at bounding box center [373, 292] width 579 height 19
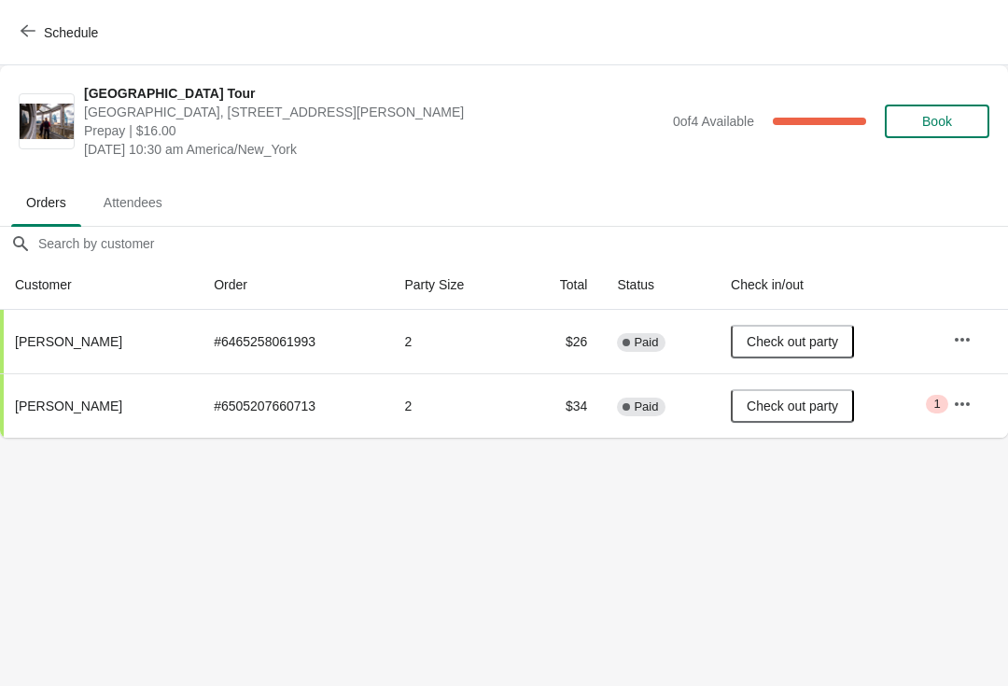
click at [23, 35] on icon "button" at bounding box center [28, 30] width 15 height 15
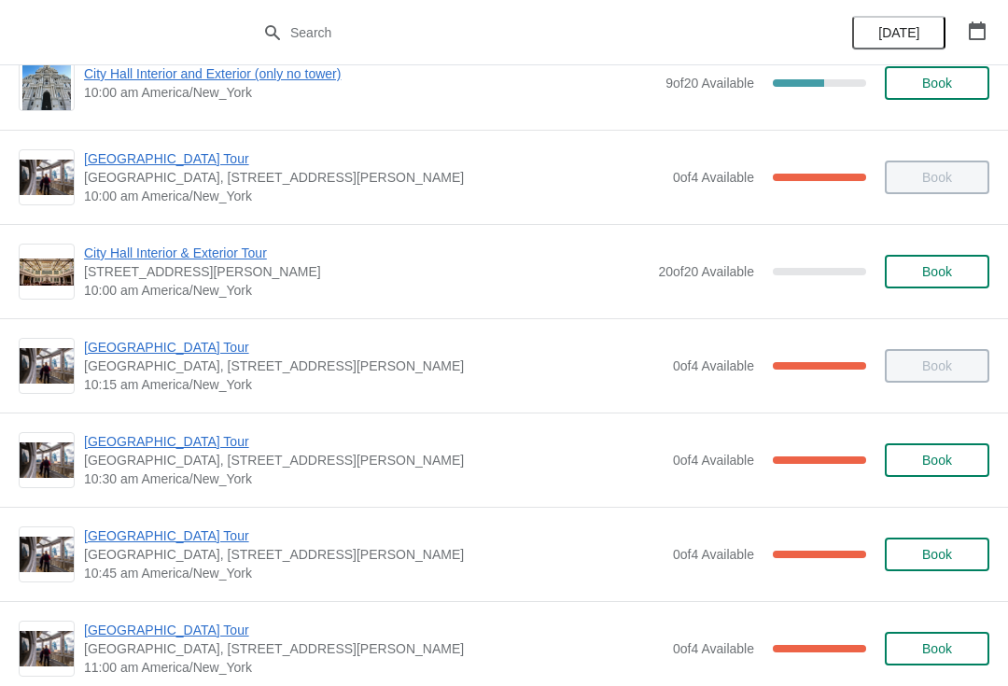
scroll to position [155, 0]
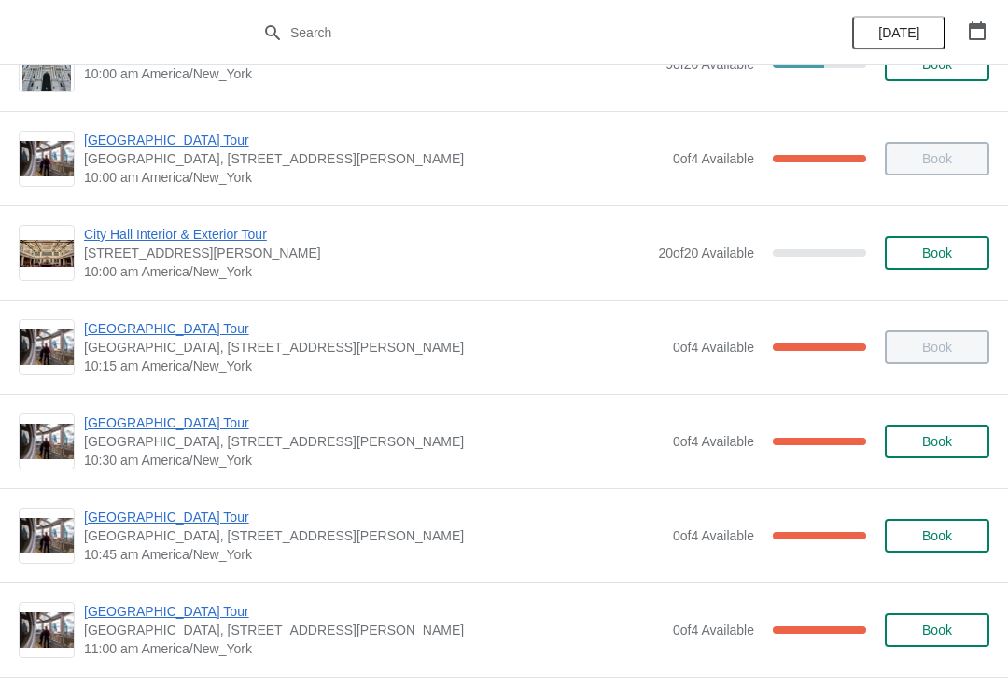
click at [164, 423] on span "[GEOGRAPHIC_DATA] Tour" at bounding box center [373, 422] width 579 height 19
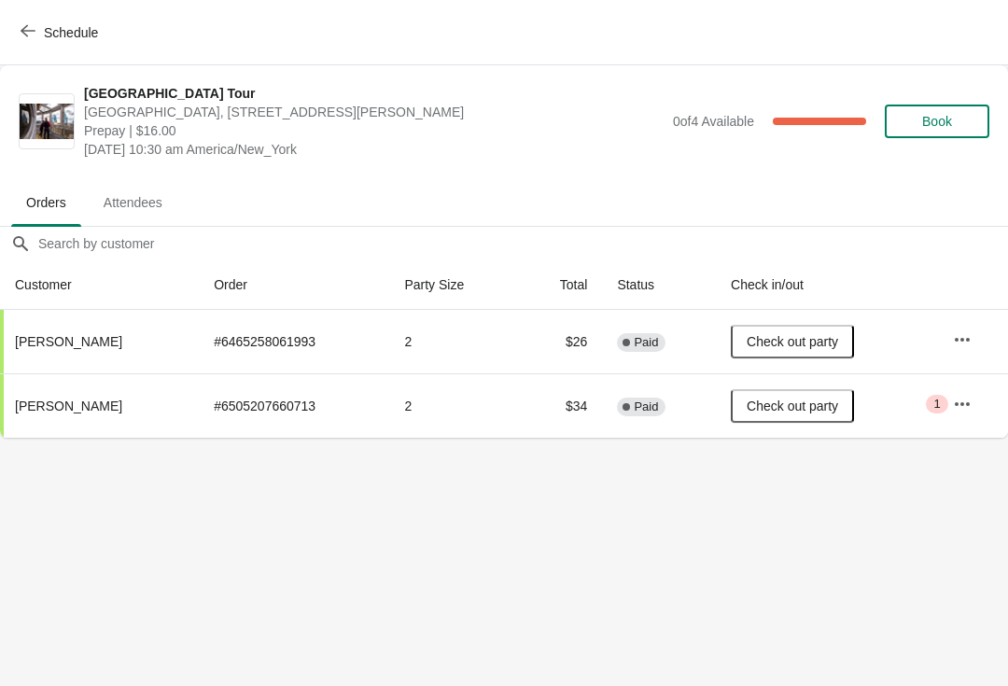
click at [35, 46] on button "Schedule" at bounding box center [61, 33] width 104 height 34
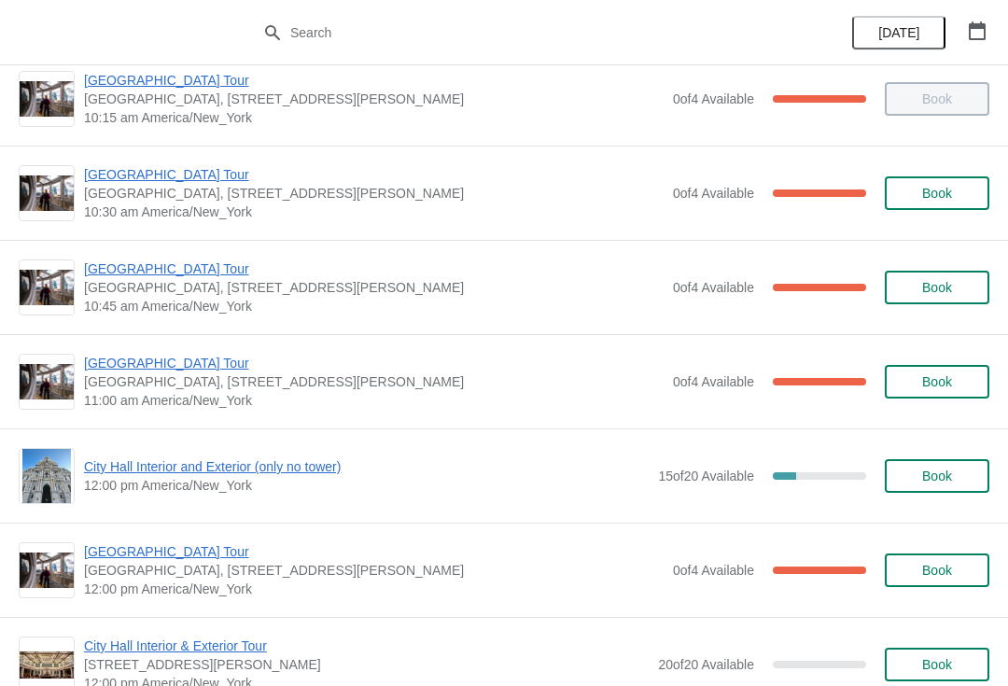
scroll to position [417, 0]
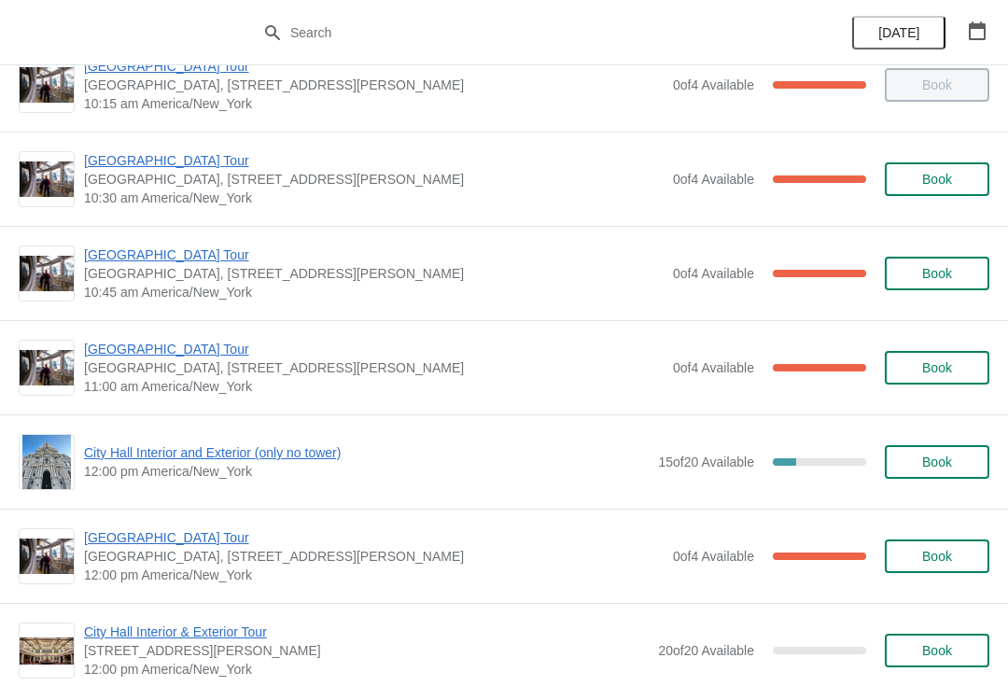
click at [556, 480] on span "12:00 pm America/New_York" at bounding box center [366, 471] width 565 height 19
click at [246, 449] on span "City Hall Interior and Exterior (only no tower)" at bounding box center [366, 452] width 565 height 19
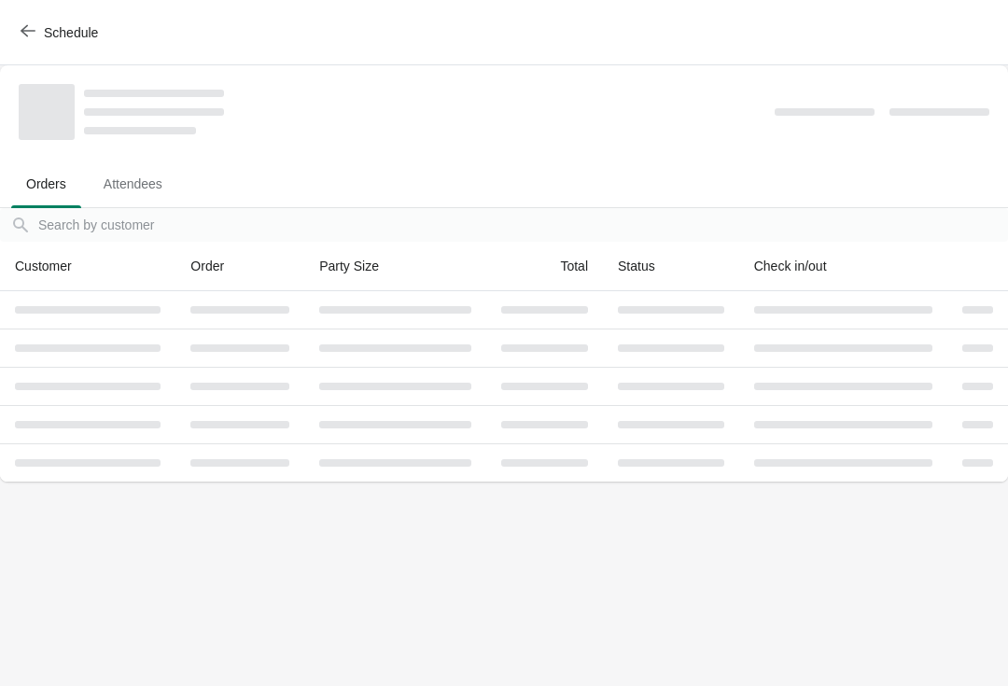
scroll to position [0, 0]
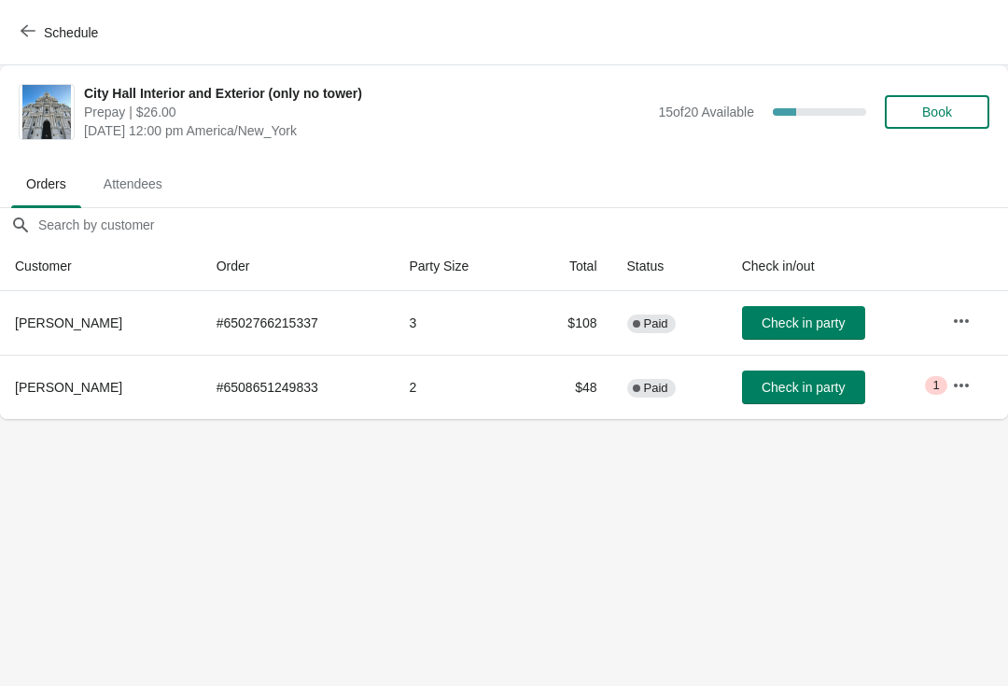
click at [34, 26] on icon "button" at bounding box center [28, 30] width 15 height 15
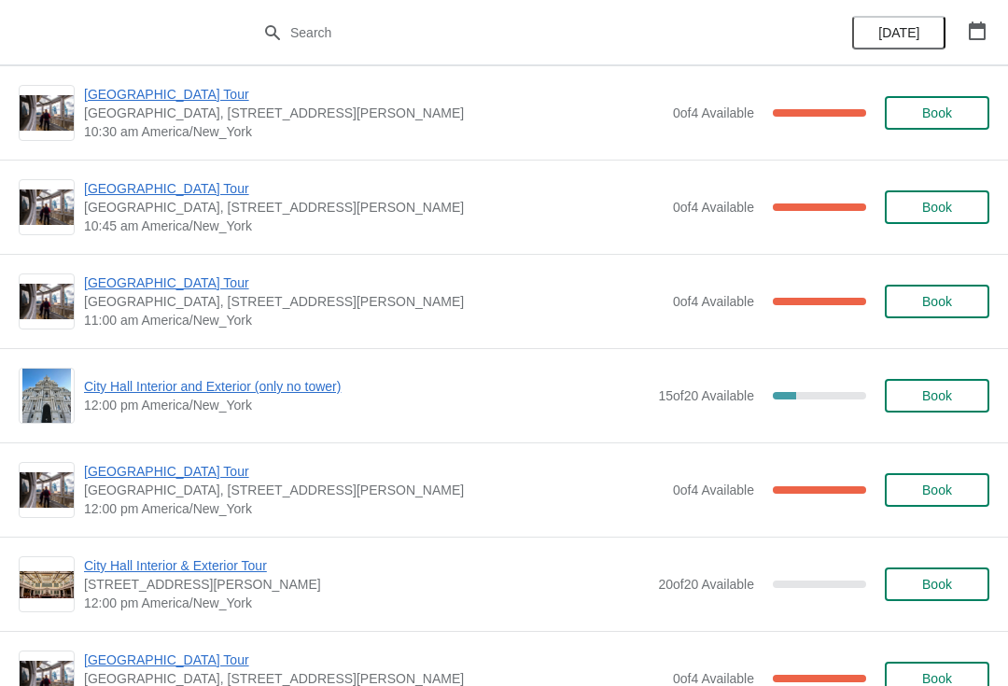
scroll to position [466, 0]
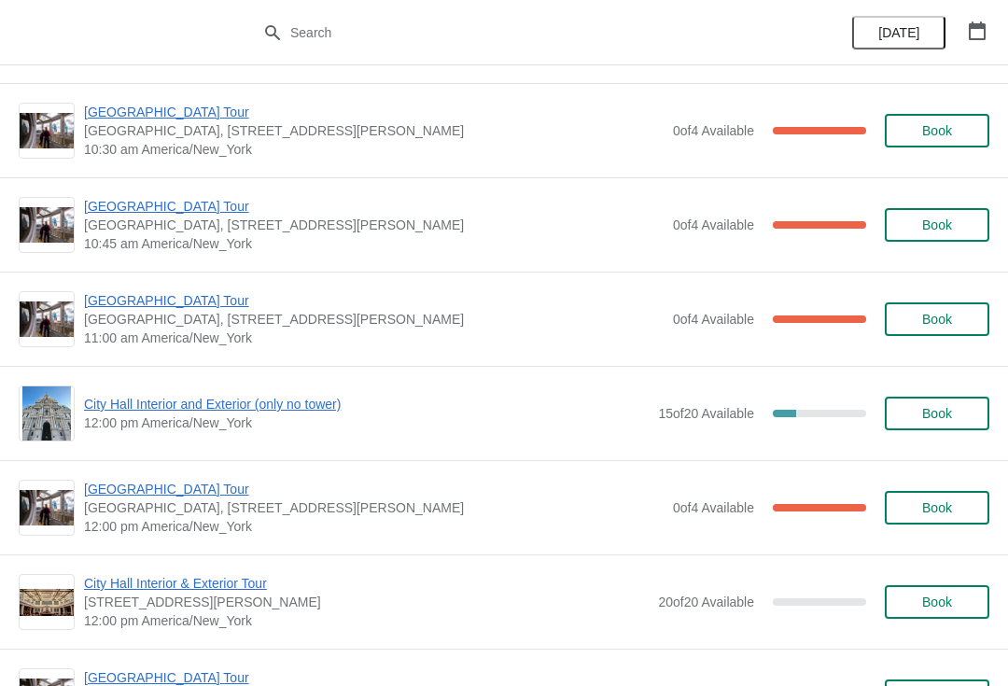
click at [147, 207] on span "[GEOGRAPHIC_DATA] Tour" at bounding box center [373, 206] width 579 height 19
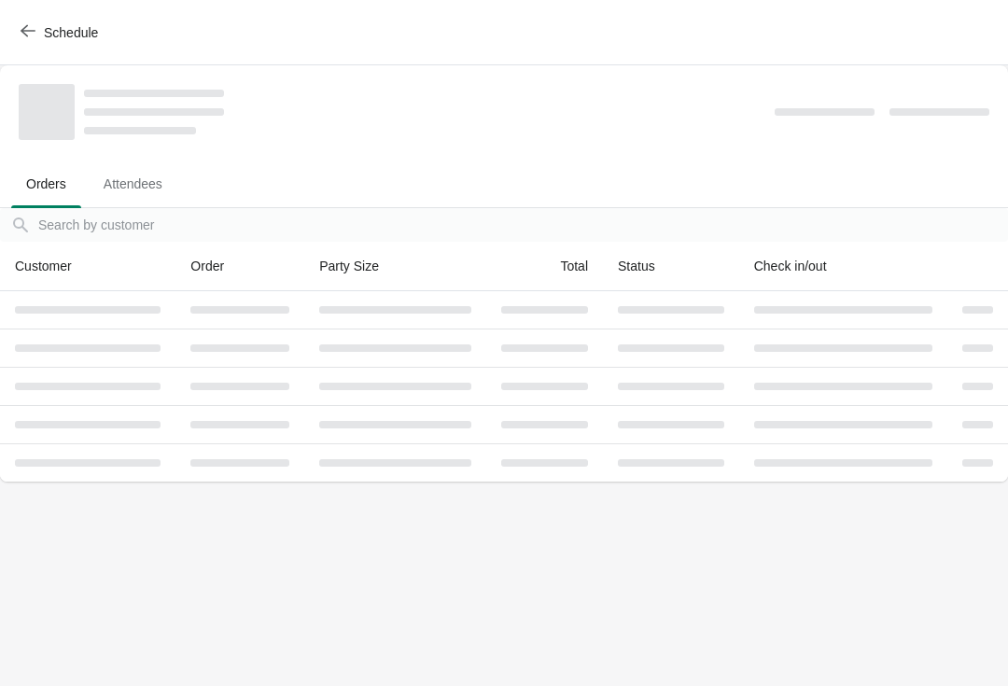
scroll to position [0, 0]
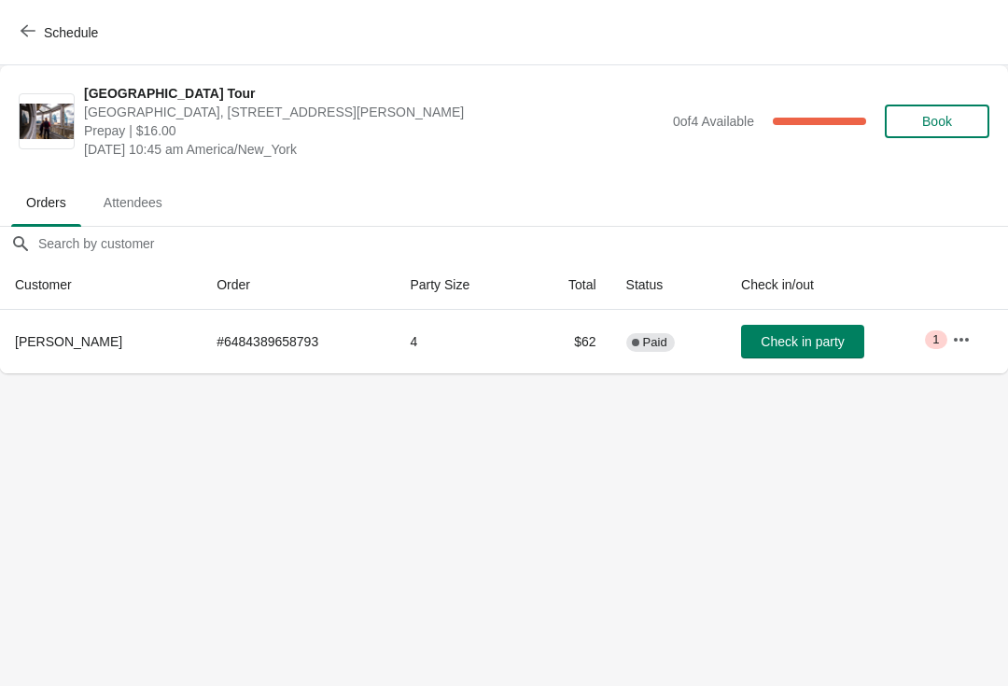
click at [797, 339] on span "Check in party" at bounding box center [802, 341] width 83 height 15
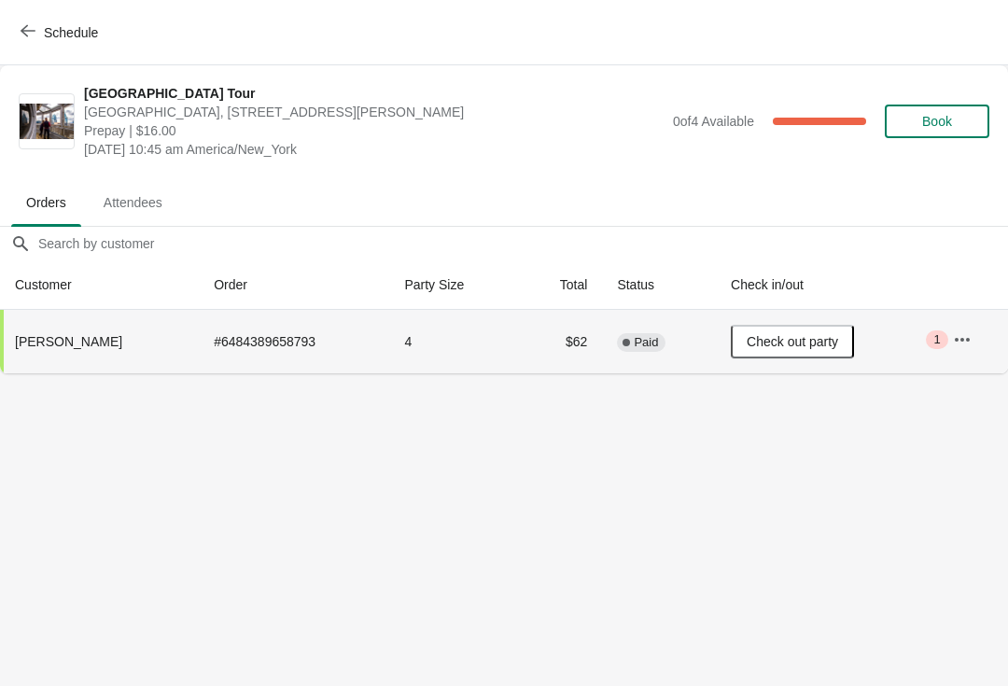
click at [36, 42] on button "Schedule" at bounding box center [61, 33] width 104 height 34
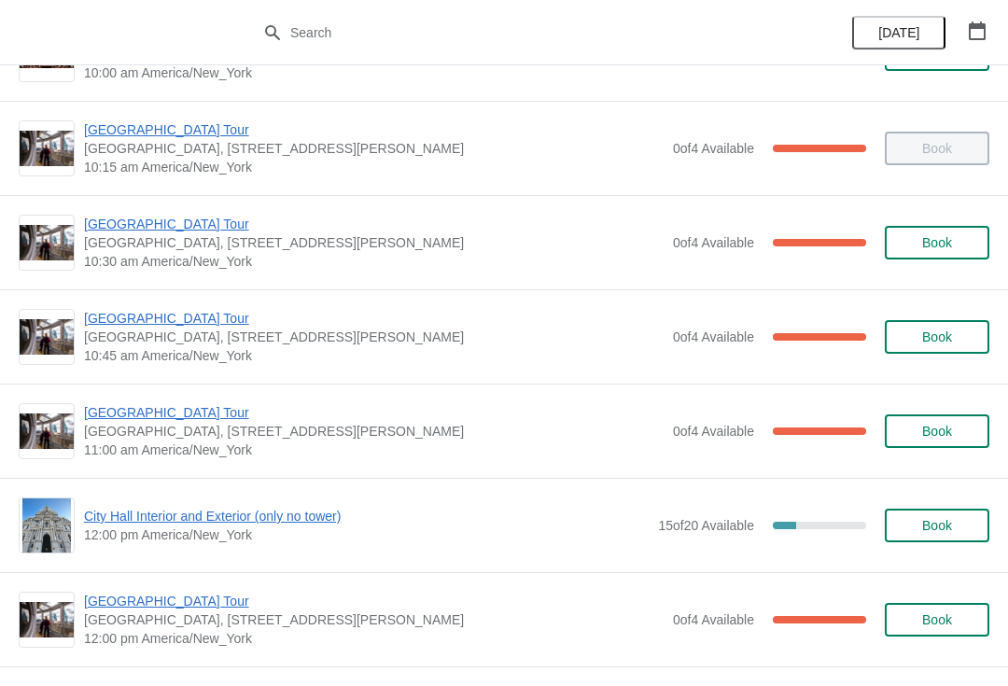
scroll to position [357, 0]
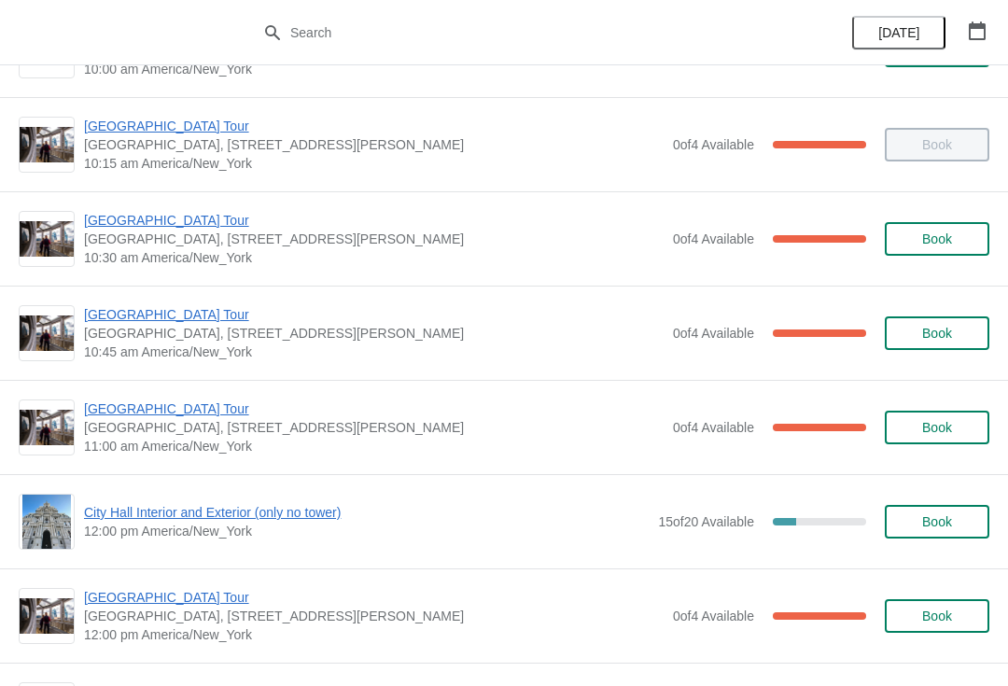
click at [168, 410] on span "[GEOGRAPHIC_DATA] Tour" at bounding box center [373, 408] width 579 height 19
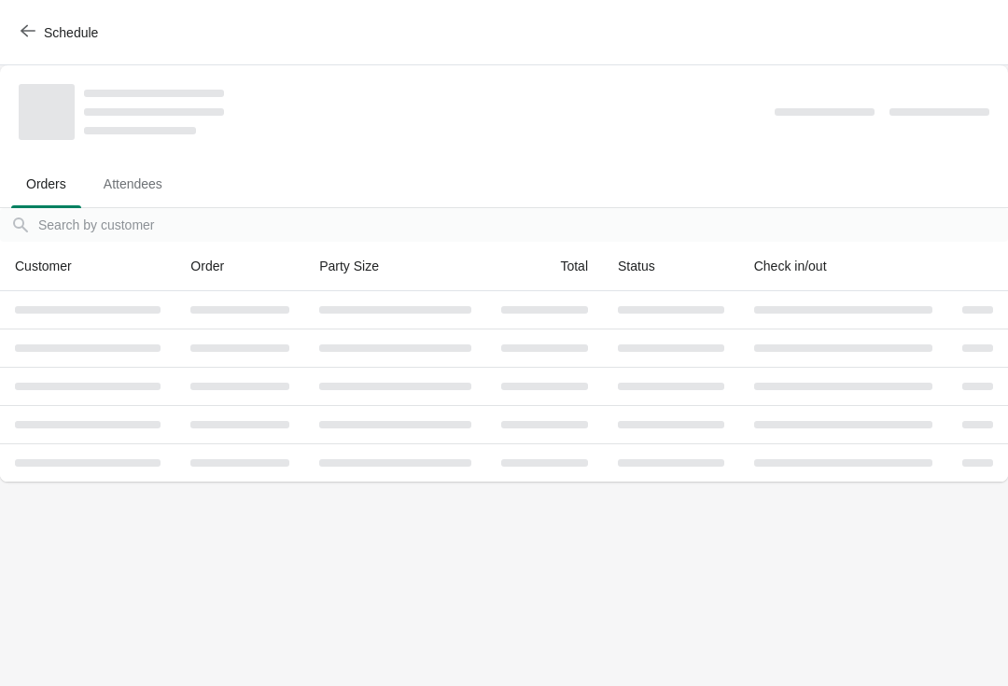
scroll to position [0, 0]
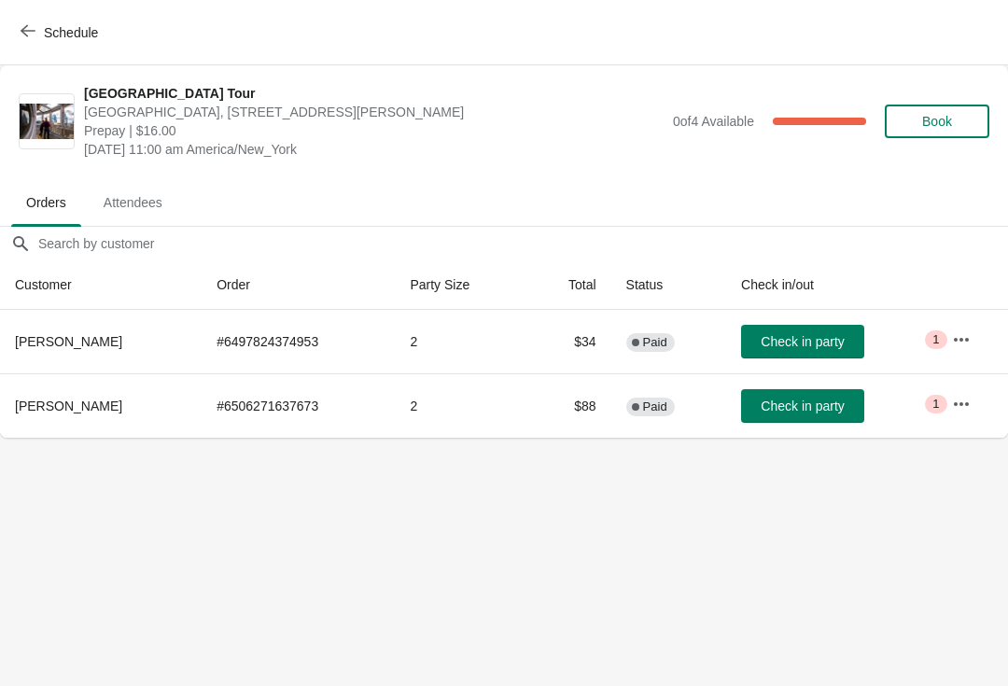
click at [37, 38] on span "Schedule" at bounding box center [61, 32] width 74 height 18
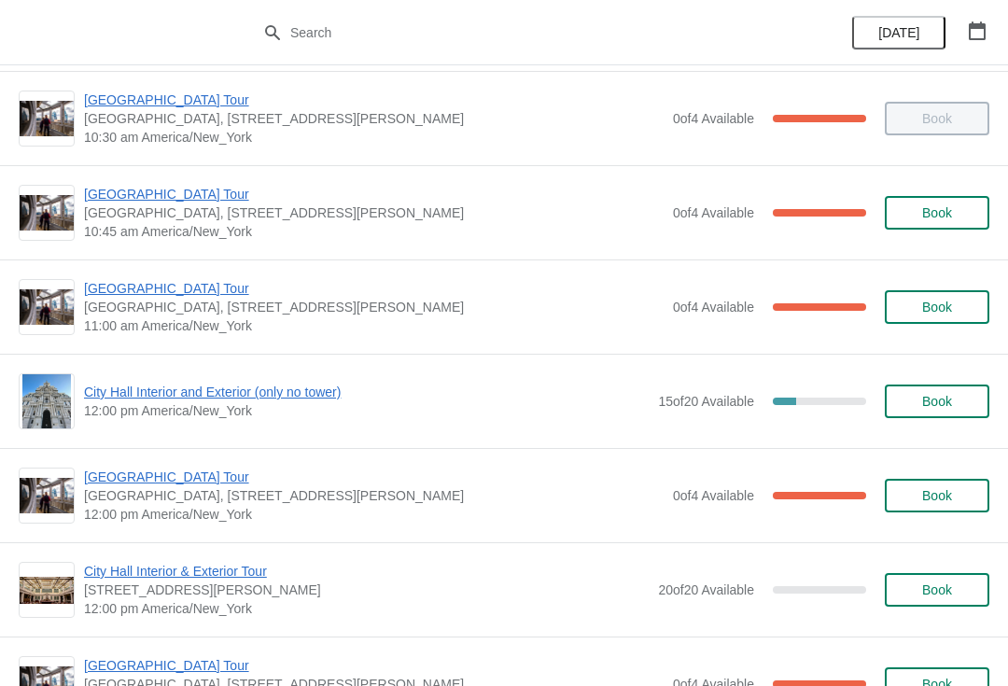
scroll to position [471, 0]
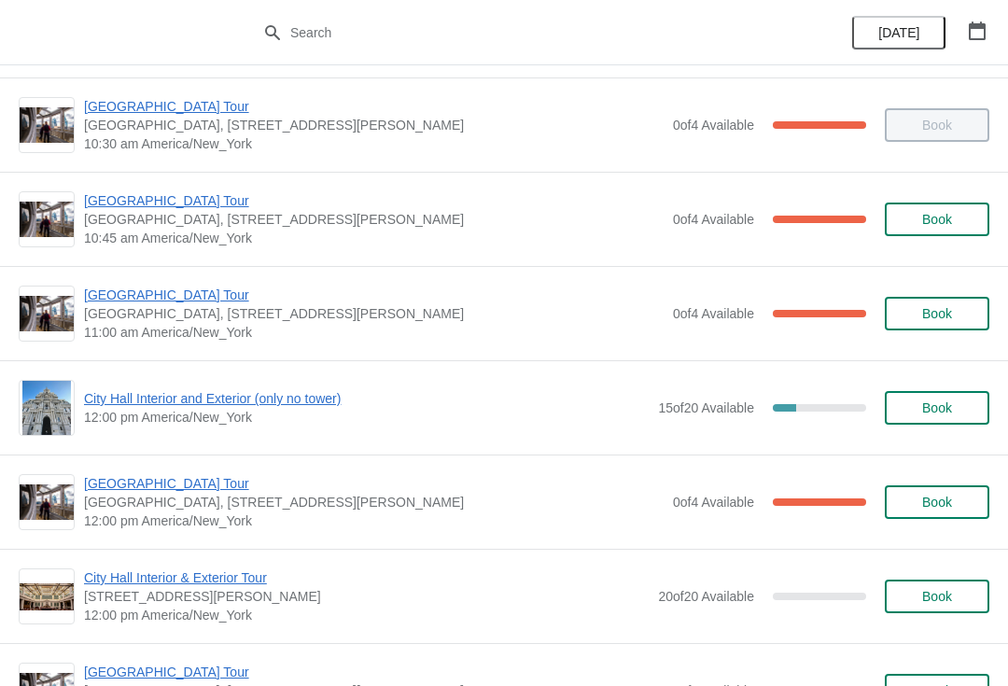
click at [174, 296] on span "[GEOGRAPHIC_DATA] Tour" at bounding box center [373, 295] width 579 height 19
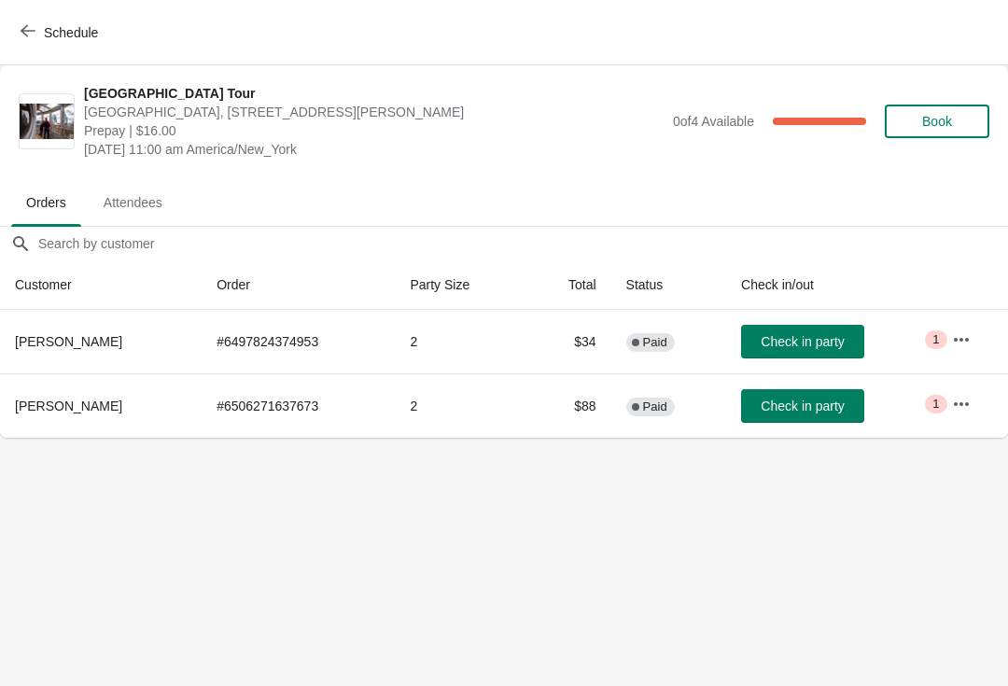
scroll to position [0, 0]
click at [804, 334] on span "Check in party" at bounding box center [802, 341] width 83 height 15
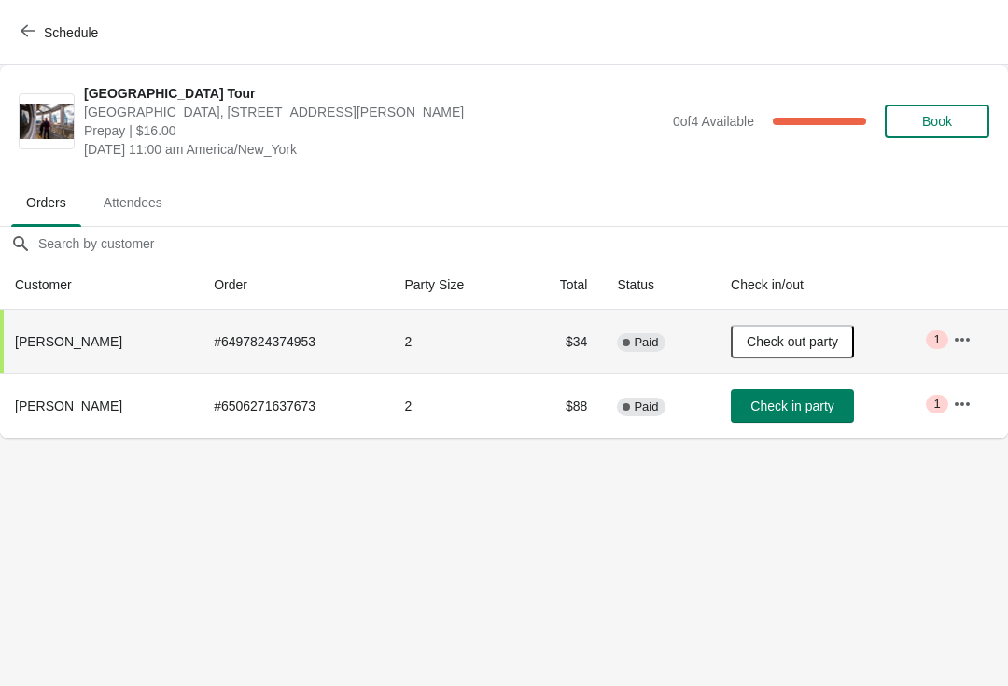
click at [35, 25] on icon "button" at bounding box center [28, 30] width 15 height 15
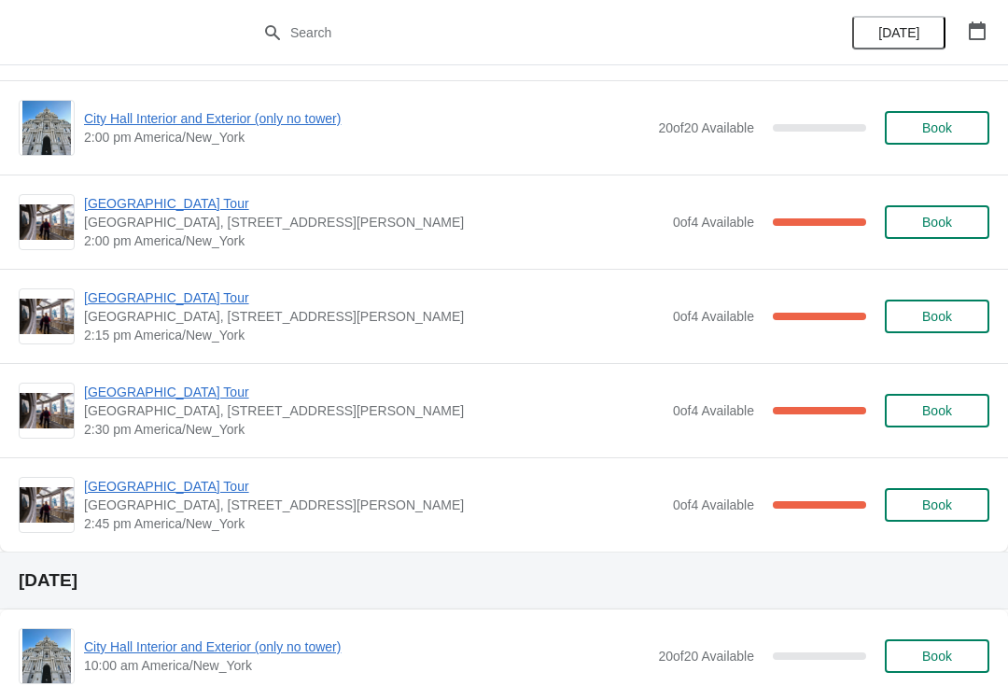
scroll to position [1403, 0]
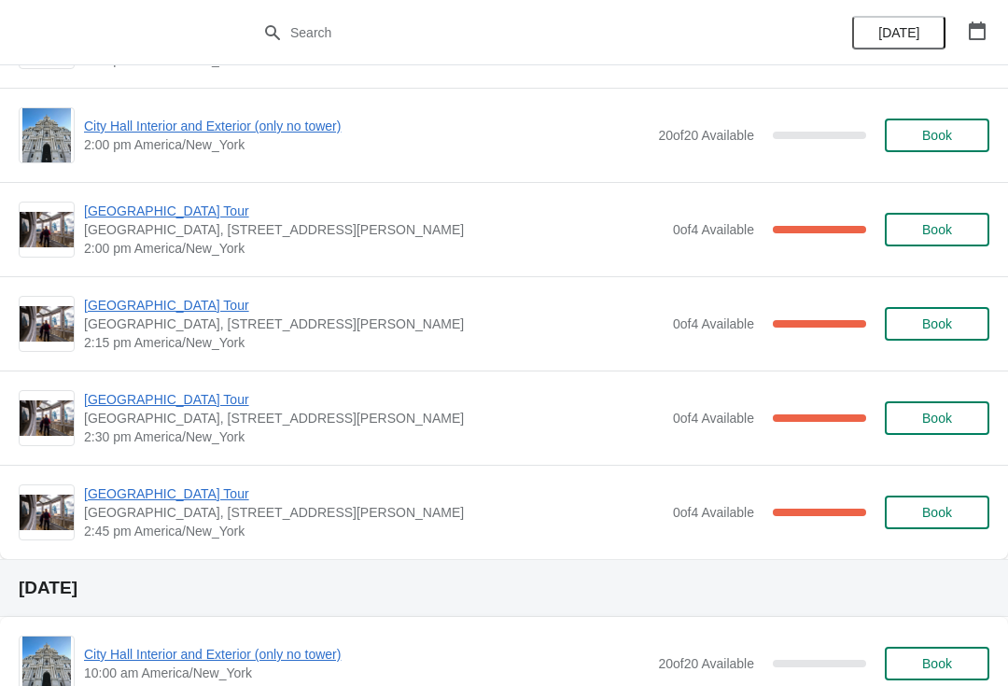
click at [153, 213] on span "[GEOGRAPHIC_DATA] Tour" at bounding box center [373, 211] width 579 height 19
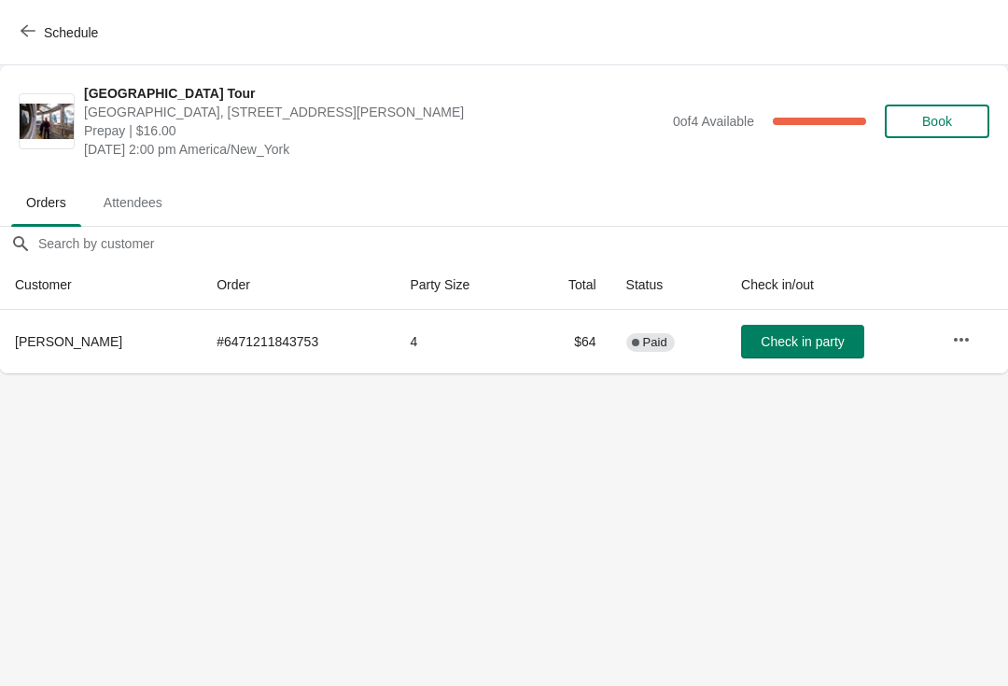
click at [33, 20] on button "Schedule" at bounding box center [61, 33] width 104 height 34
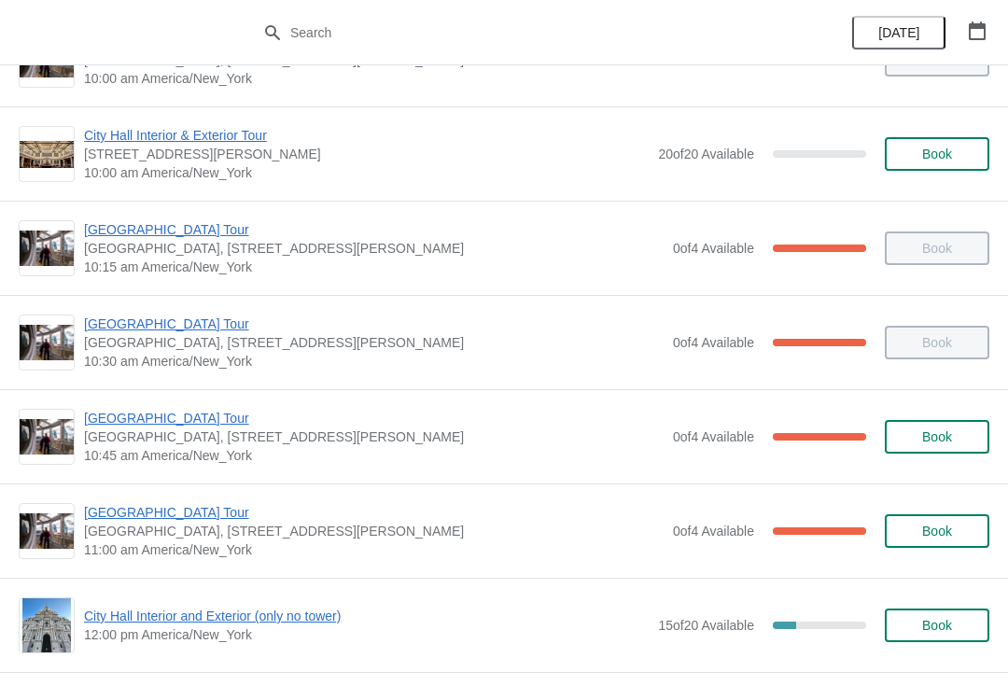
scroll to position [258, 0]
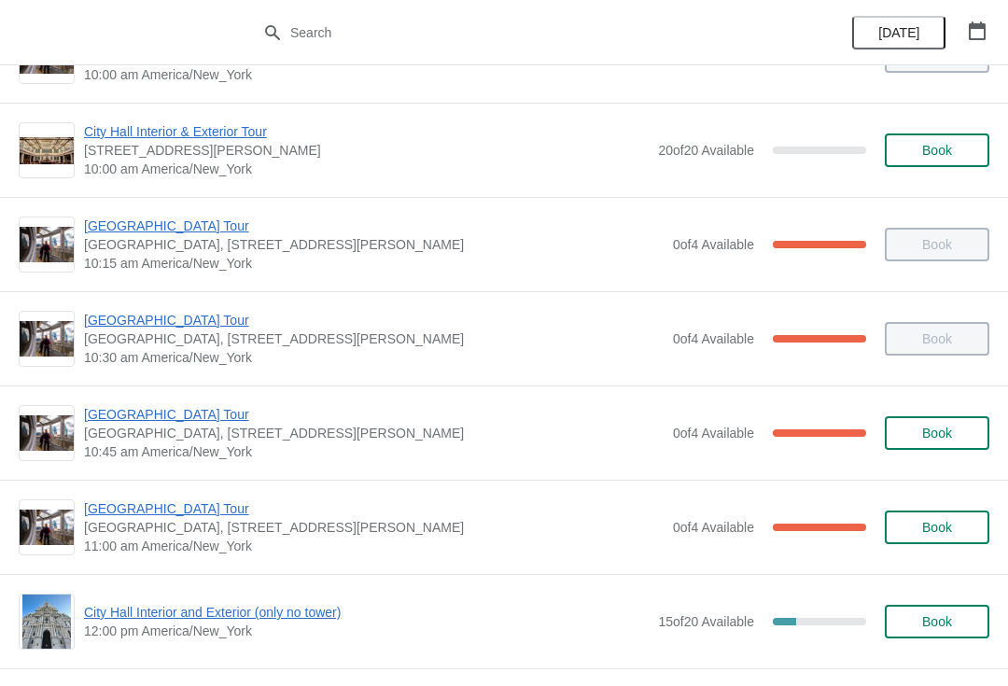
click at [182, 514] on span "[GEOGRAPHIC_DATA] Tour" at bounding box center [373, 508] width 579 height 19
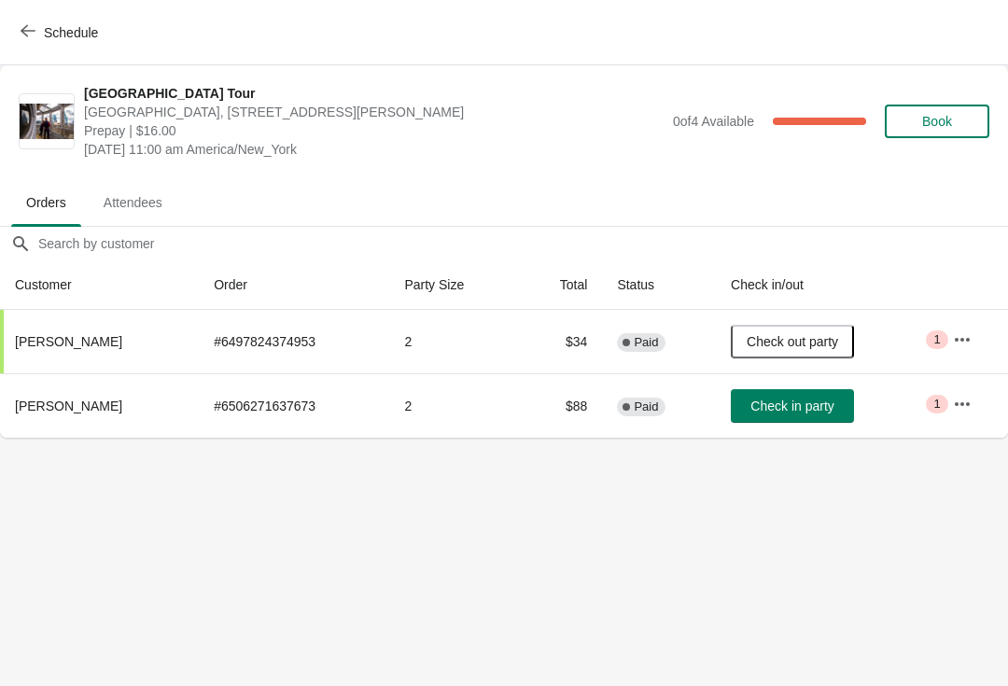
click at [31, 32] on icon "button" at bounding box center [28, 30] width 15 height 15
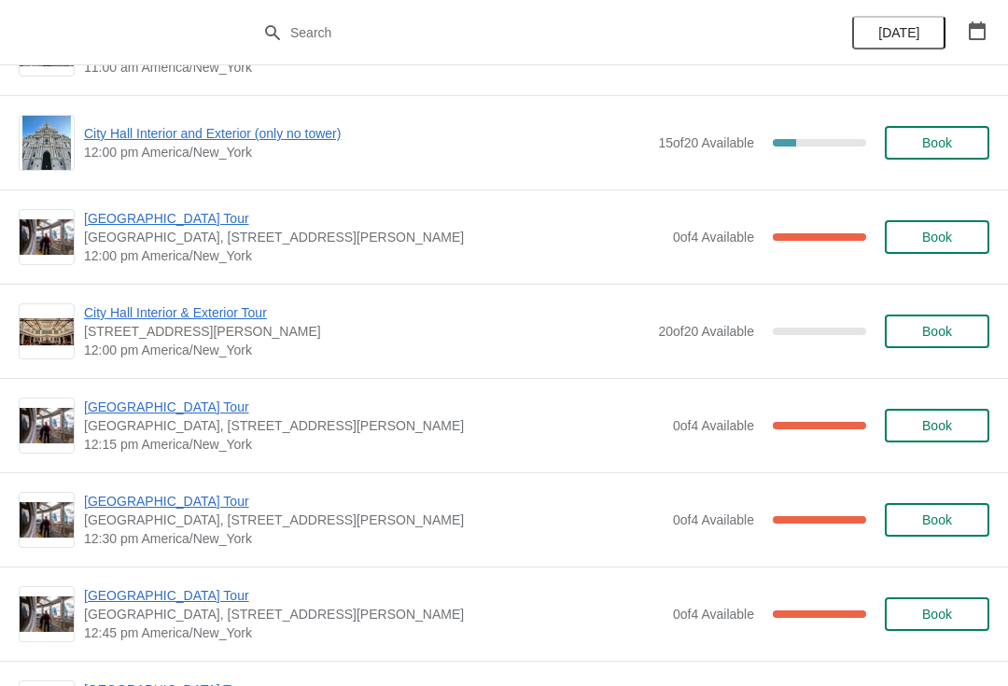
scroll to position [734, 0]
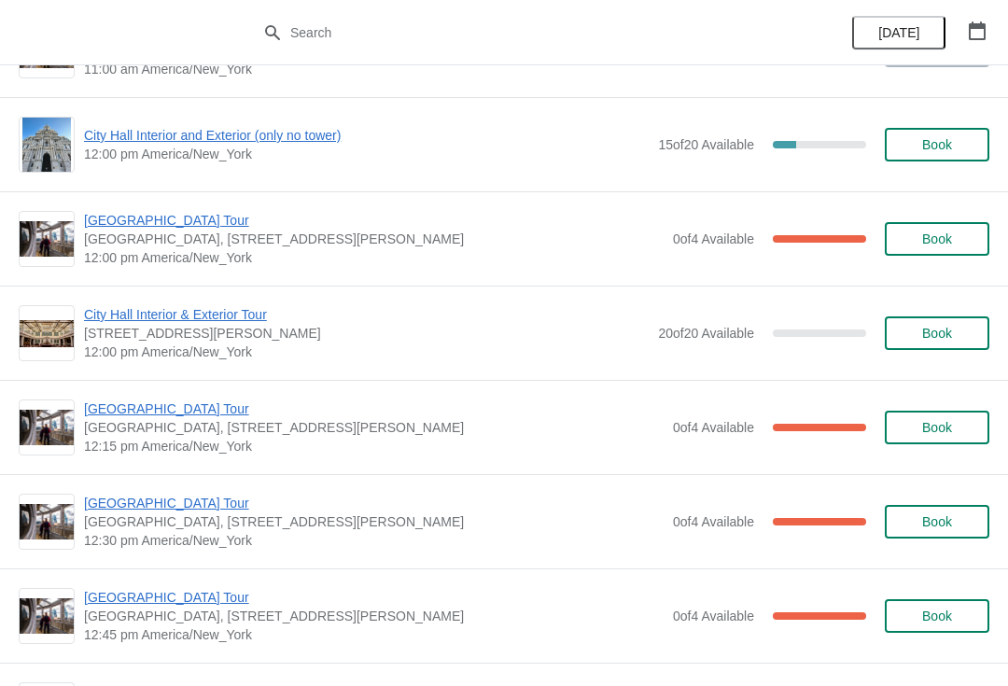
click at [111, 227] on span "[GEOGRAPHIC_DATA] Tour" at bounding box center [373, 220] width 579 height 19
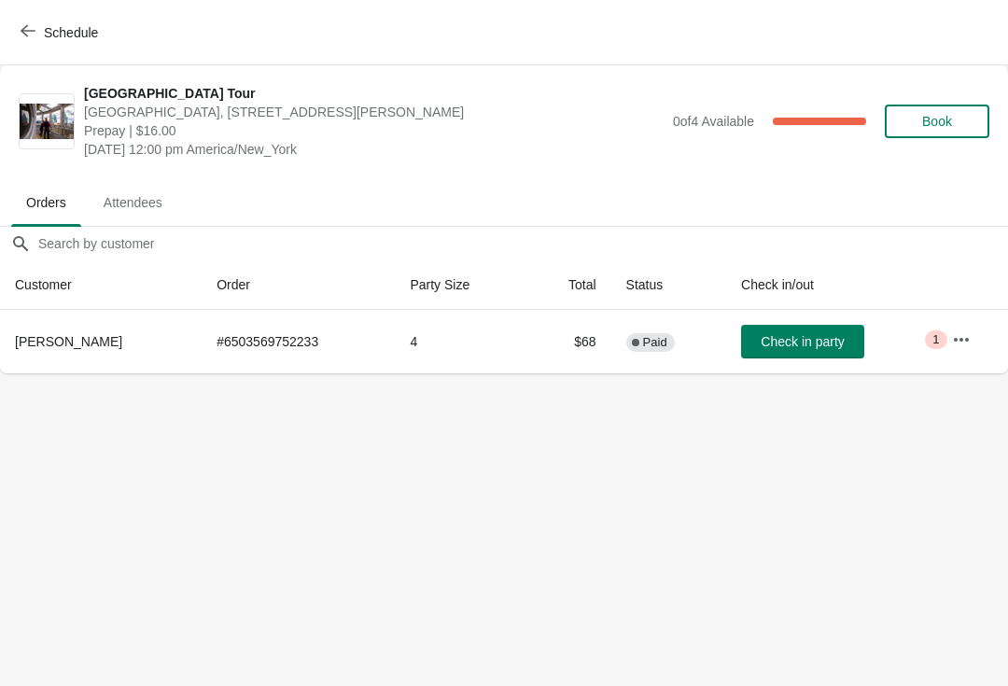
click at [10, 37] on button "Schedule" at bounding box center [61, 33] width 104 height 34
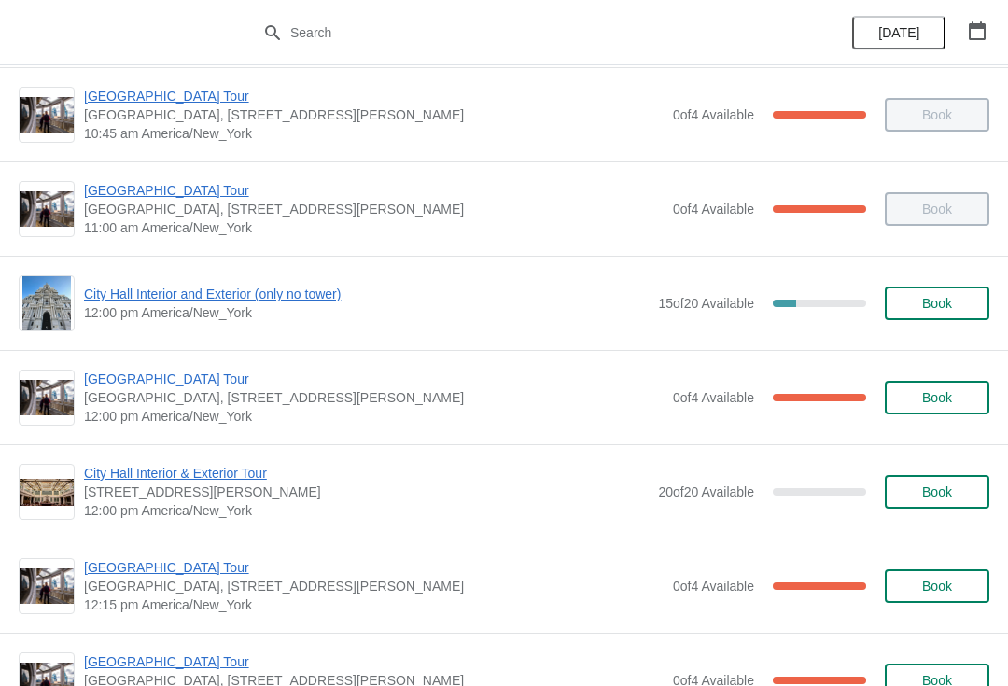
scroll to position [579, 0]
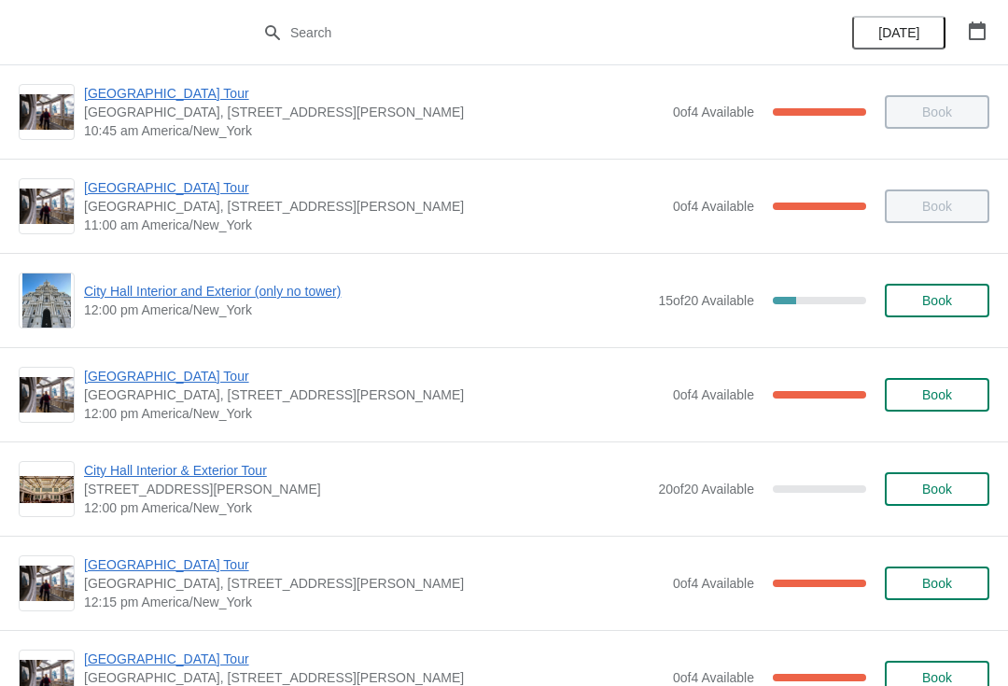
click at [140, 383] on span "[GEOGRAPHIC_DATA] Tour" at bounding box center [373, 376] width 579 height 19
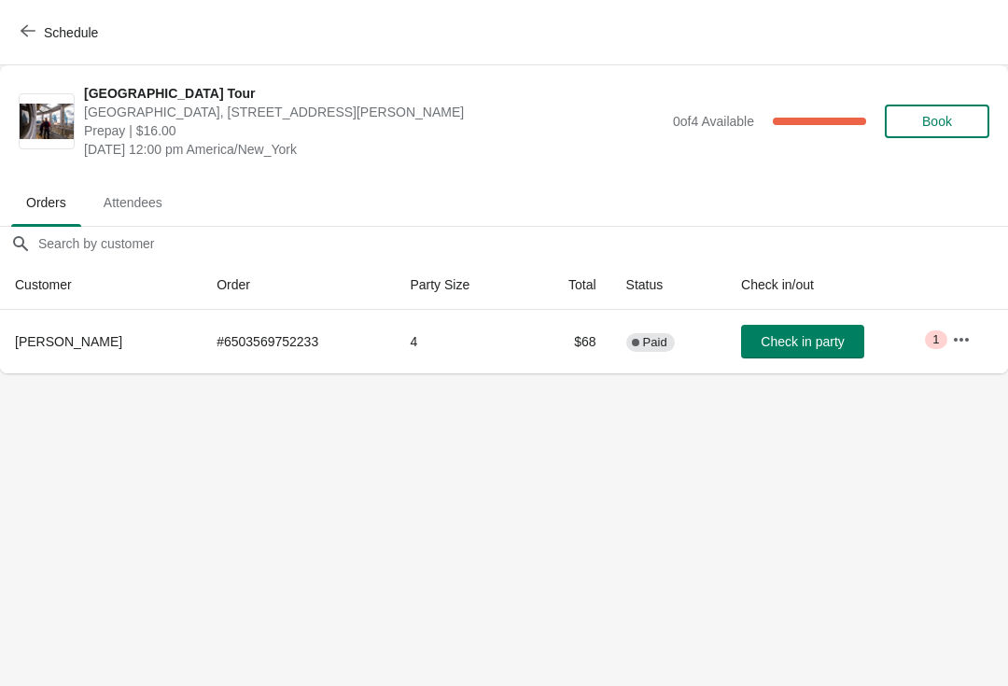
scroll to position [0, 0]
click at [40, 33] on span "Schedule" at bounding box center [61, 32] width 74 height 18
